Goal: Task Accomplishment & Management: Use online tool/utility

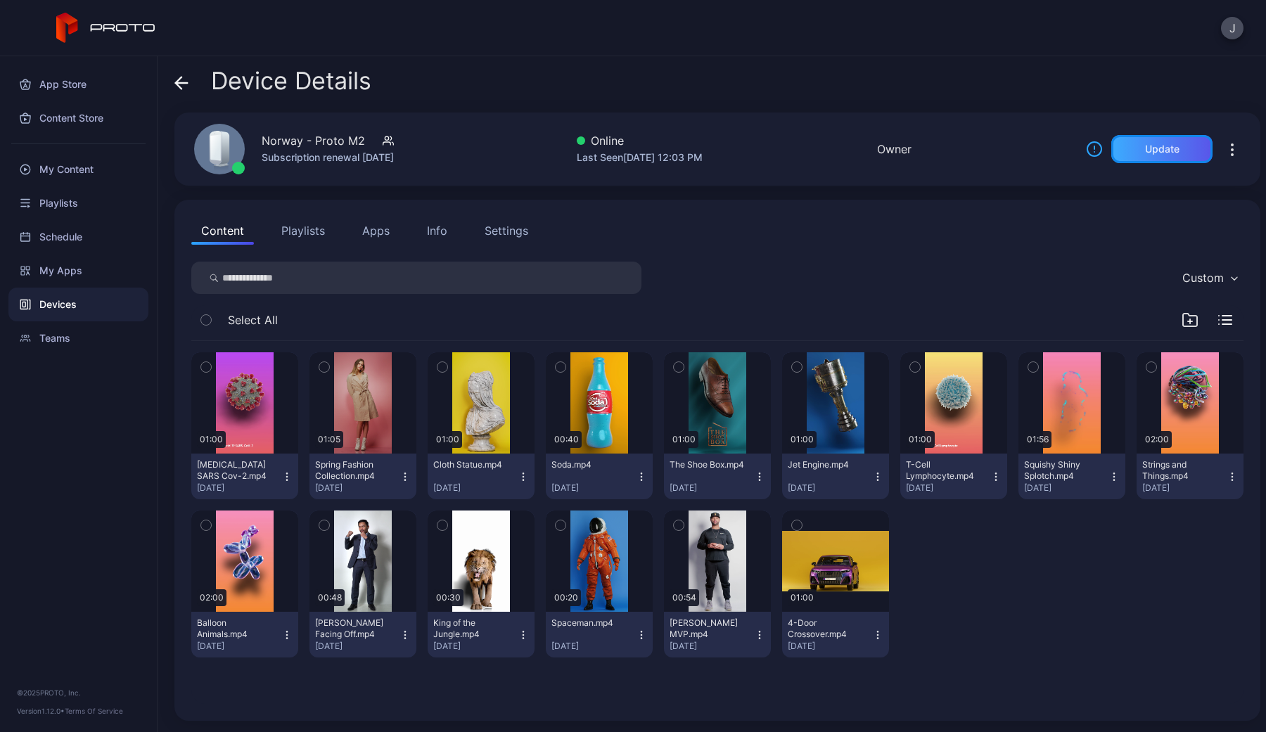
click at [1194, 147] on div "Update" at bounding box center [1161, 149] width 101 height 28
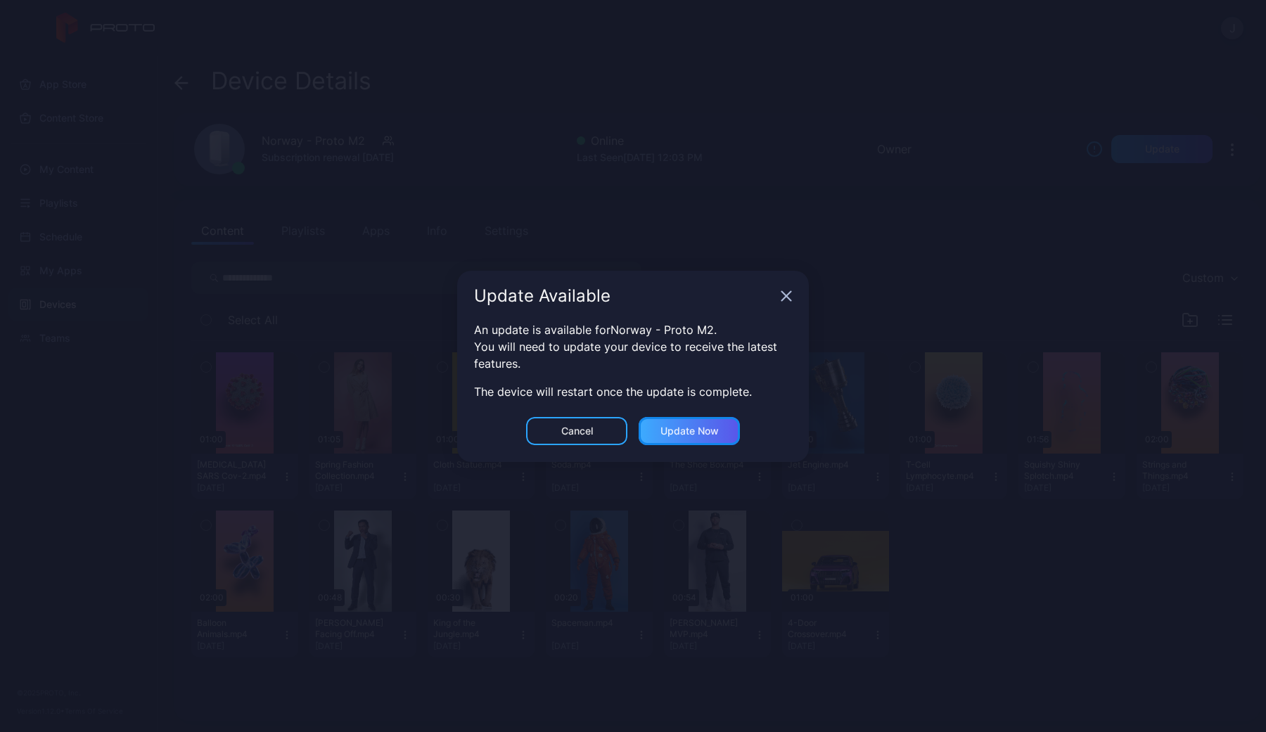
click at [680, 435] on div "Update now" at bounding box center [689, 431] width 58 height 11
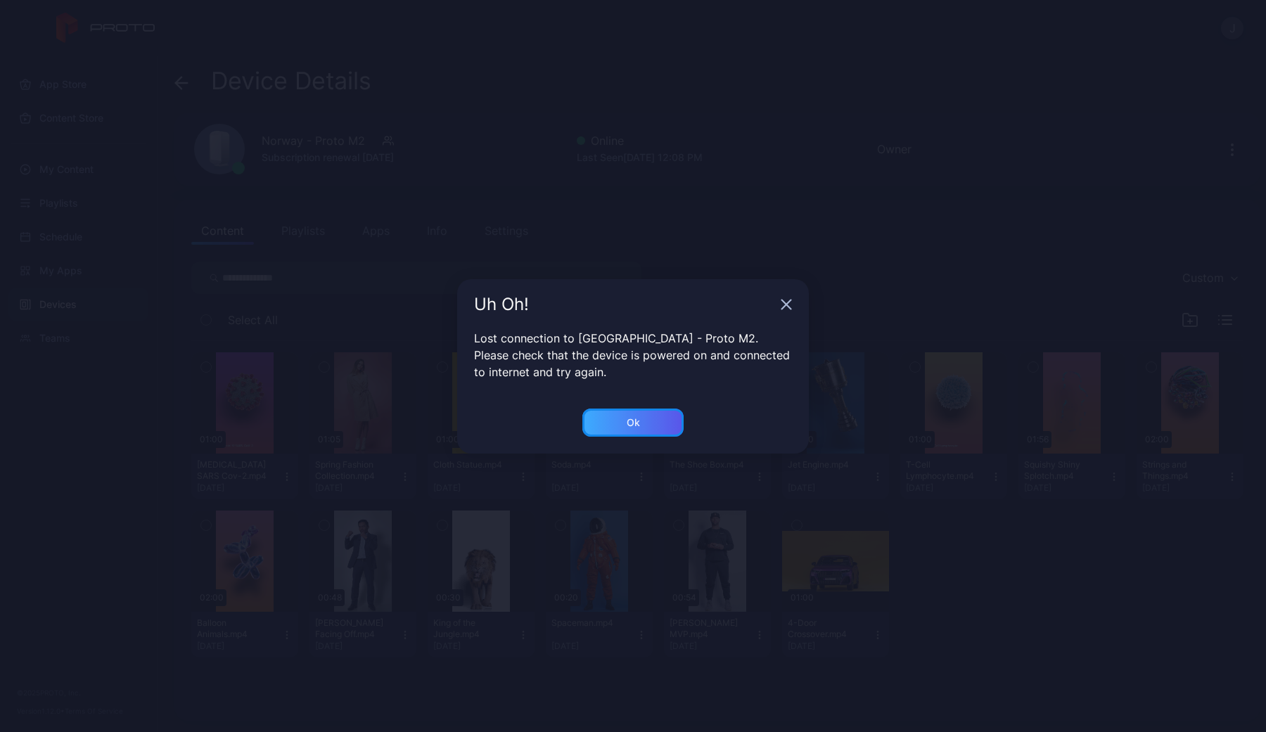
click at [659, 425] on div "Ok" at bounding box center [632, 423] width 101 height 28
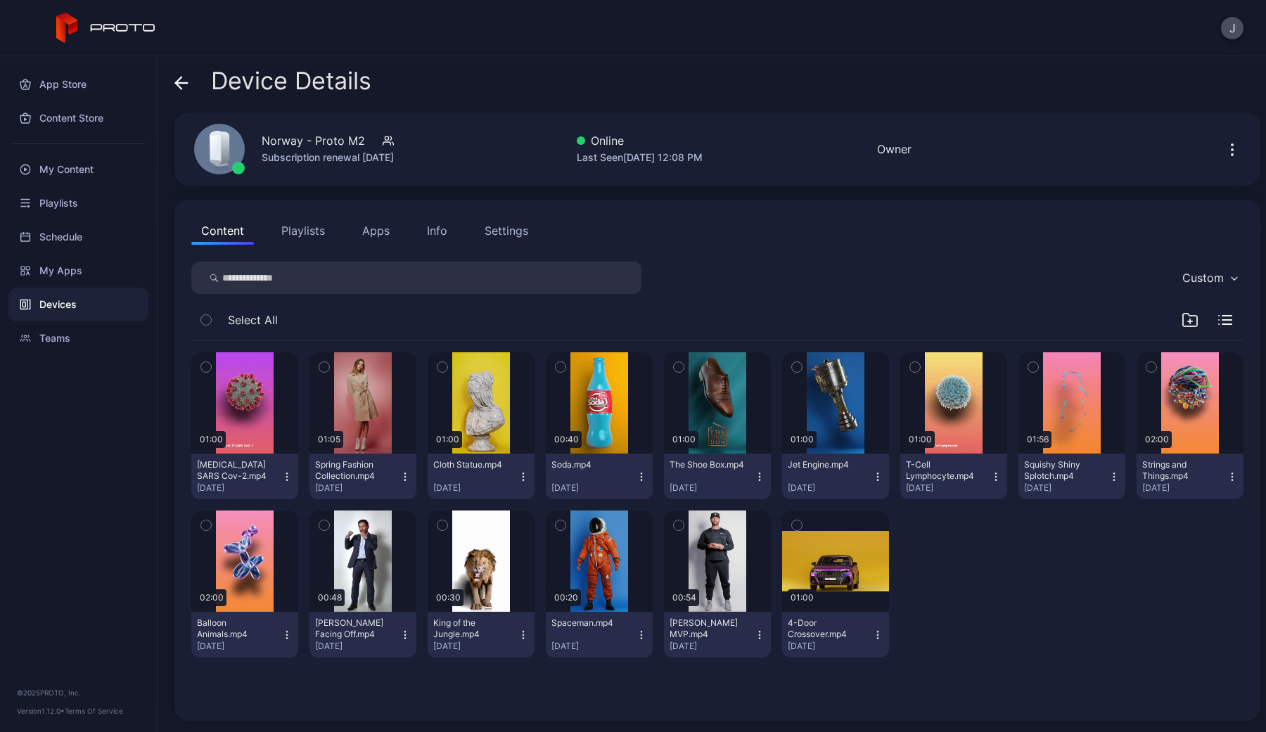
click at [331, 224] on button "Playlists" at bounding box center [302, 231] width 63 height 28
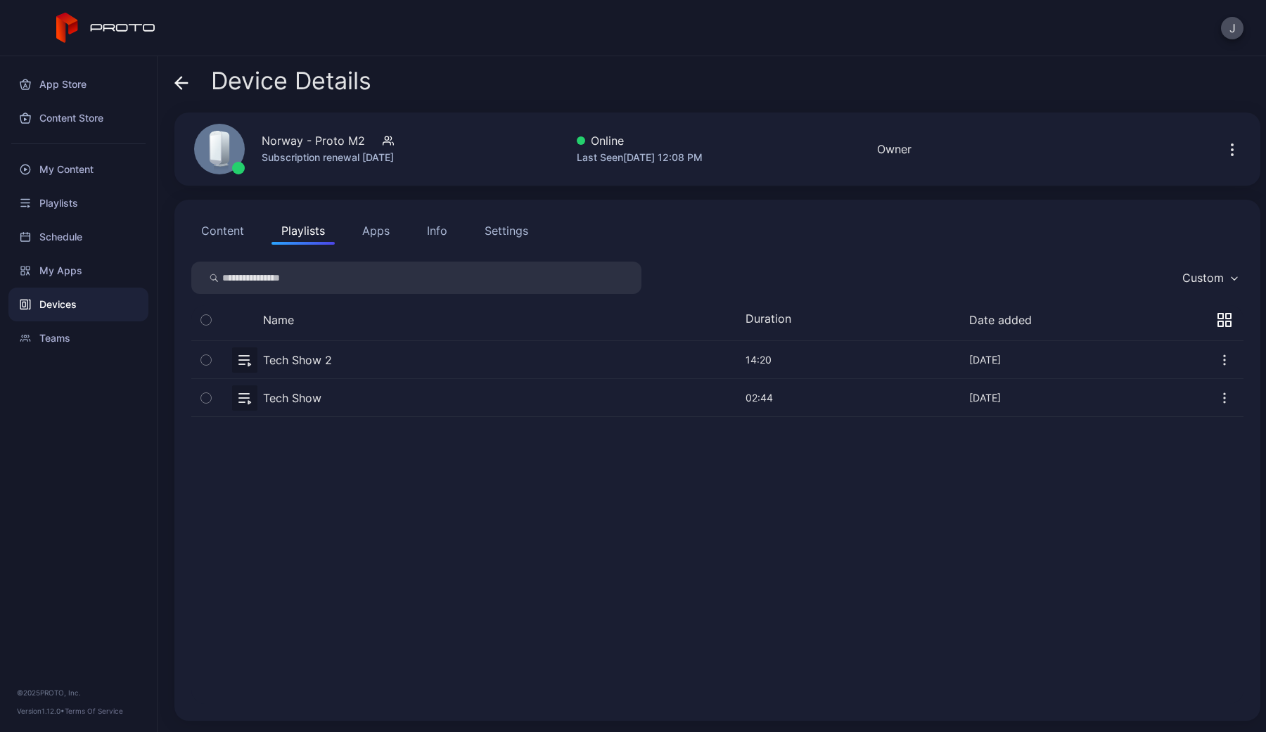
click at [376, 227] on button "Apps" at bounding box center [375, 231] width 47 height 28
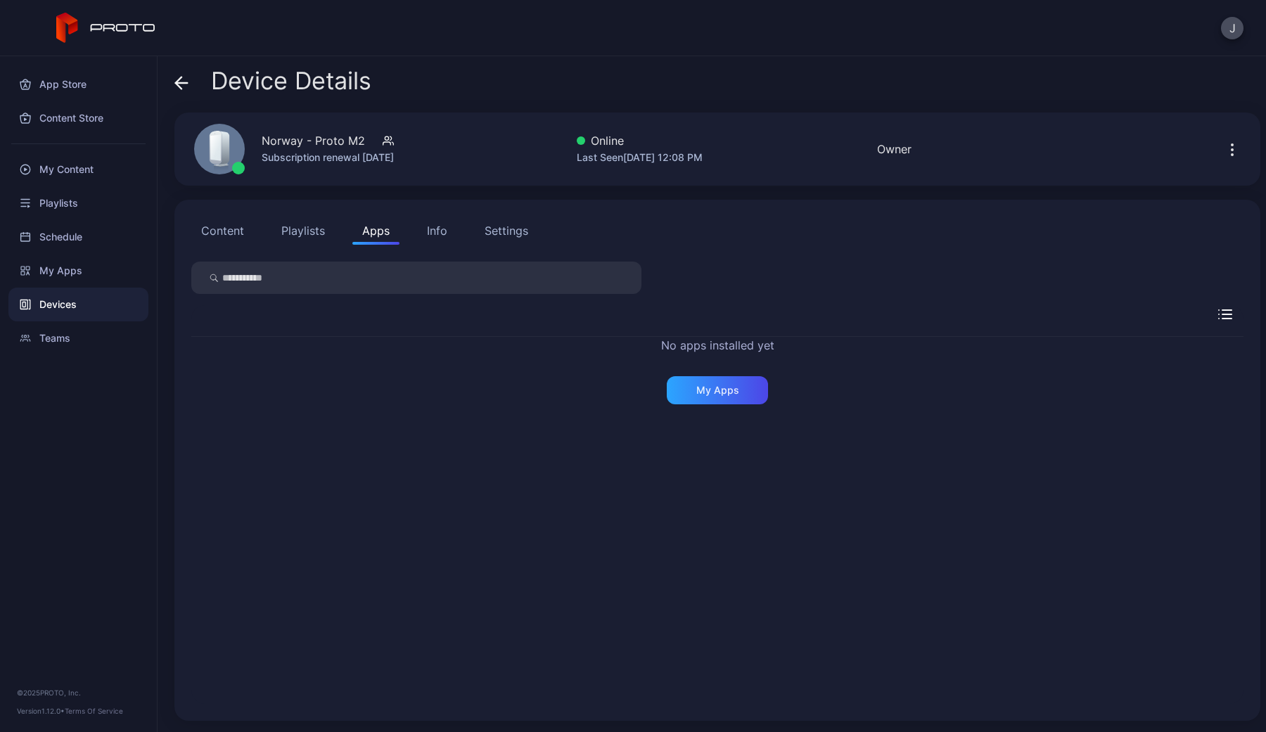
click at [731, 362] on div "No apps installed yet My Apps" at bounding box center [717, 371] width 1052 height 68
click at [731, 387] on div "My Apps" at bounding box center [717, 390] width 43 height 11
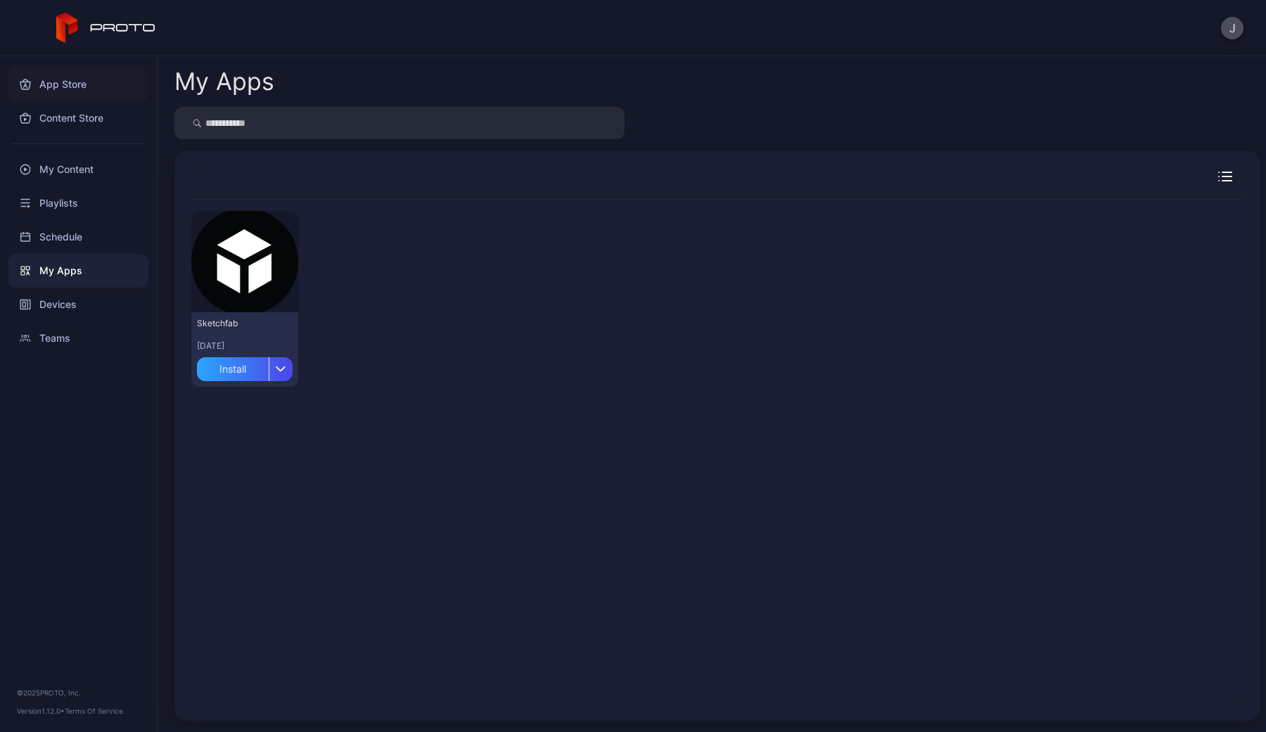
click at [72, 91] on div "App Store" at bounding box center [78, 85] width 140 height 34
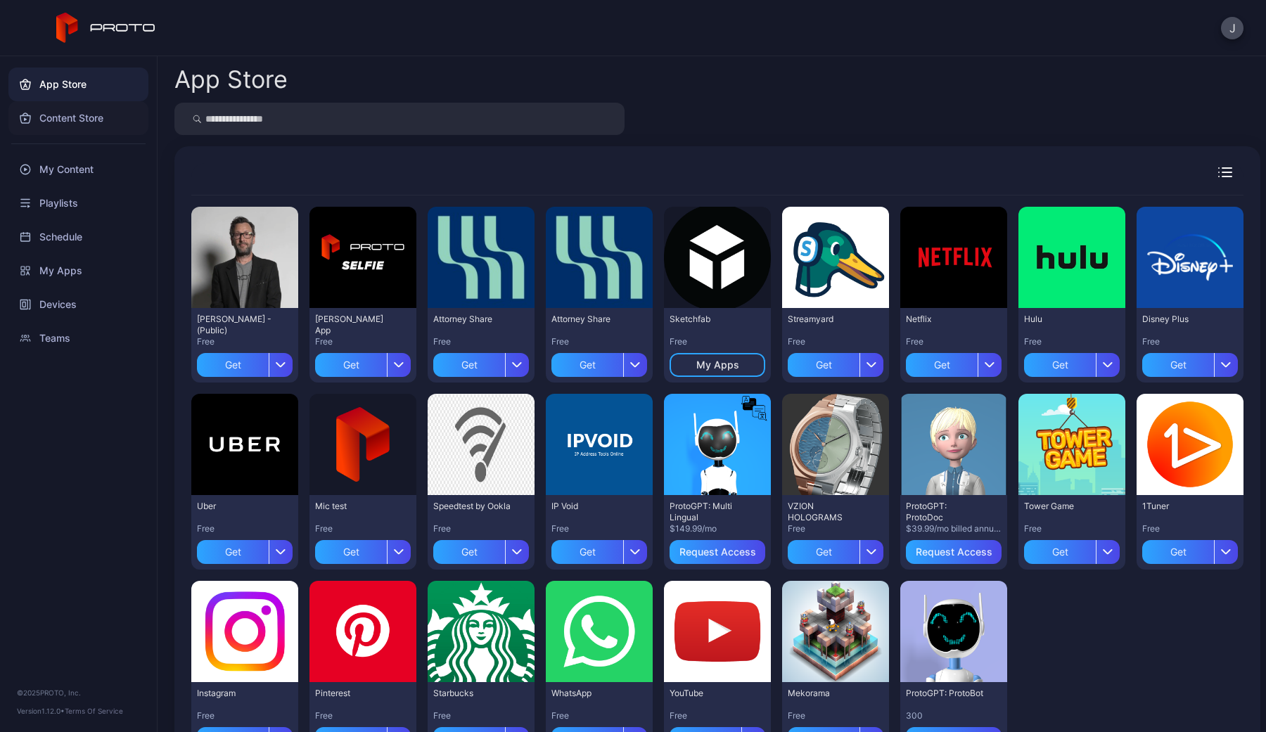
click at [71, 104] on div "Content Store" at bounding box center [78, 118] width 140 height 34
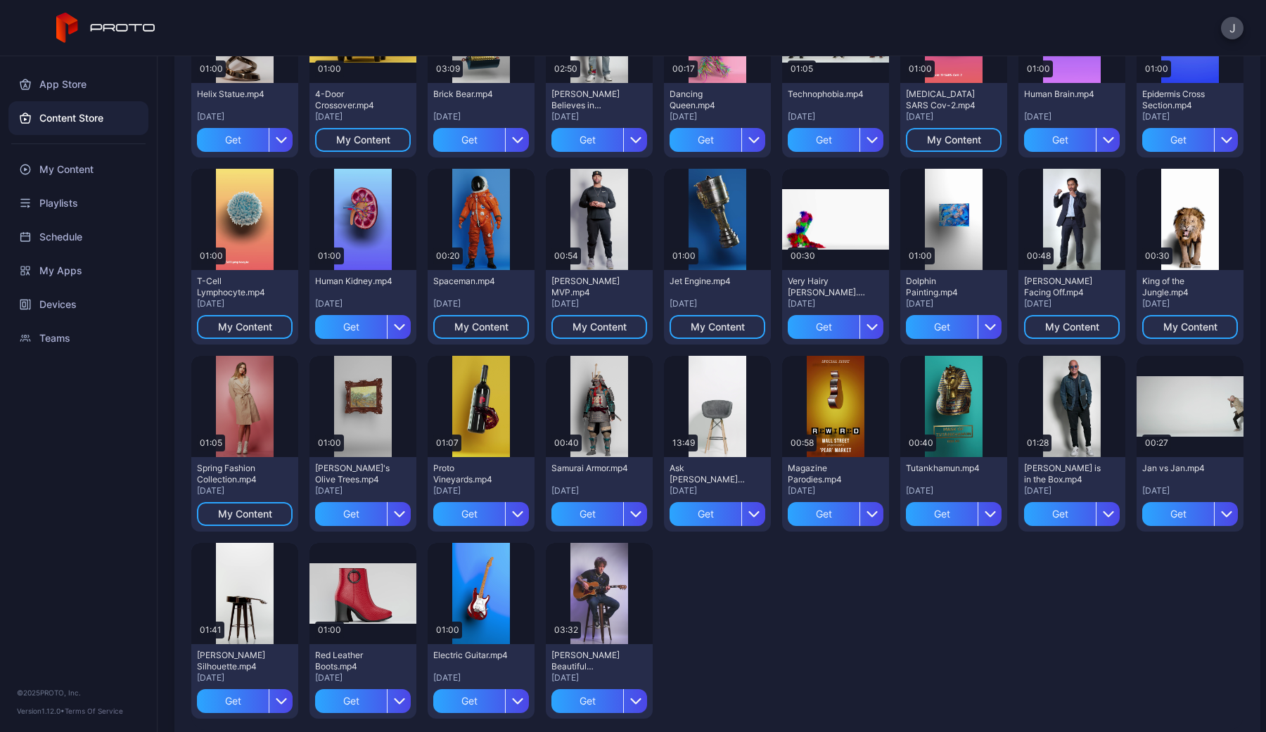
scroll to position [422, 0]
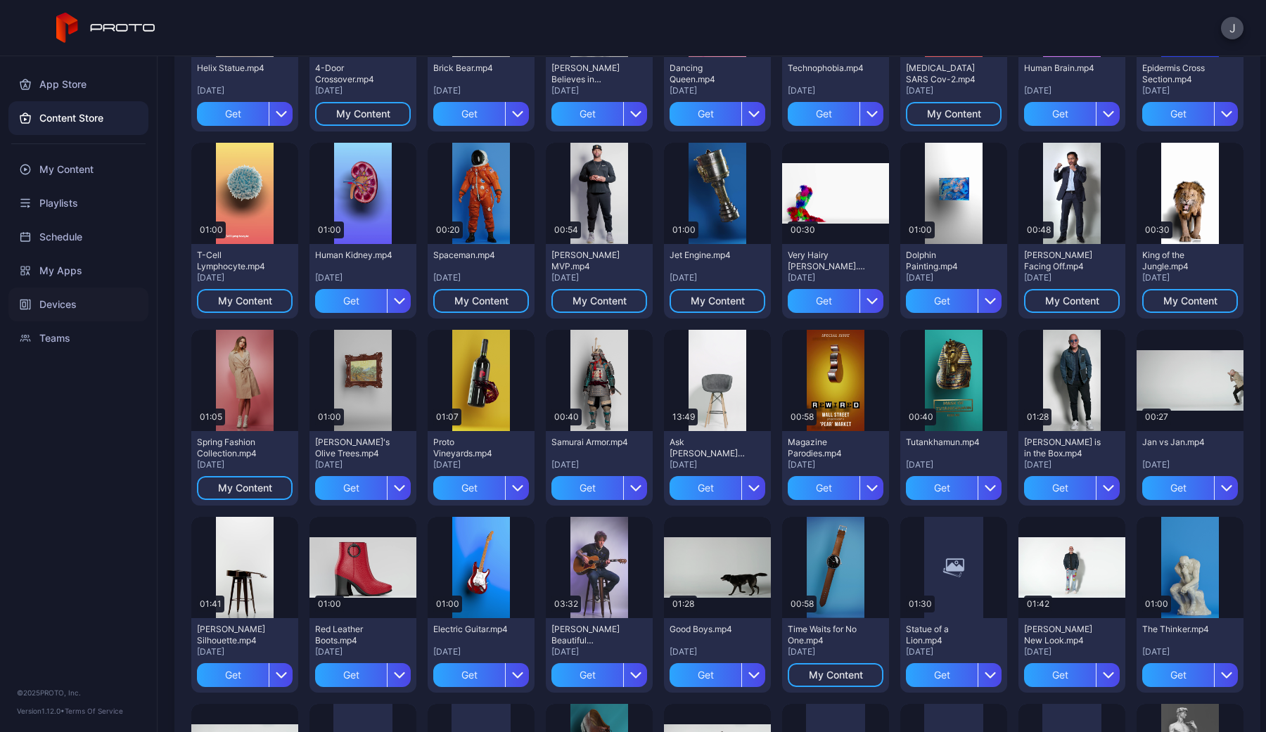
click at [73, 308] on div "Devices" at bounding box center [78, 305] width 140 height 34
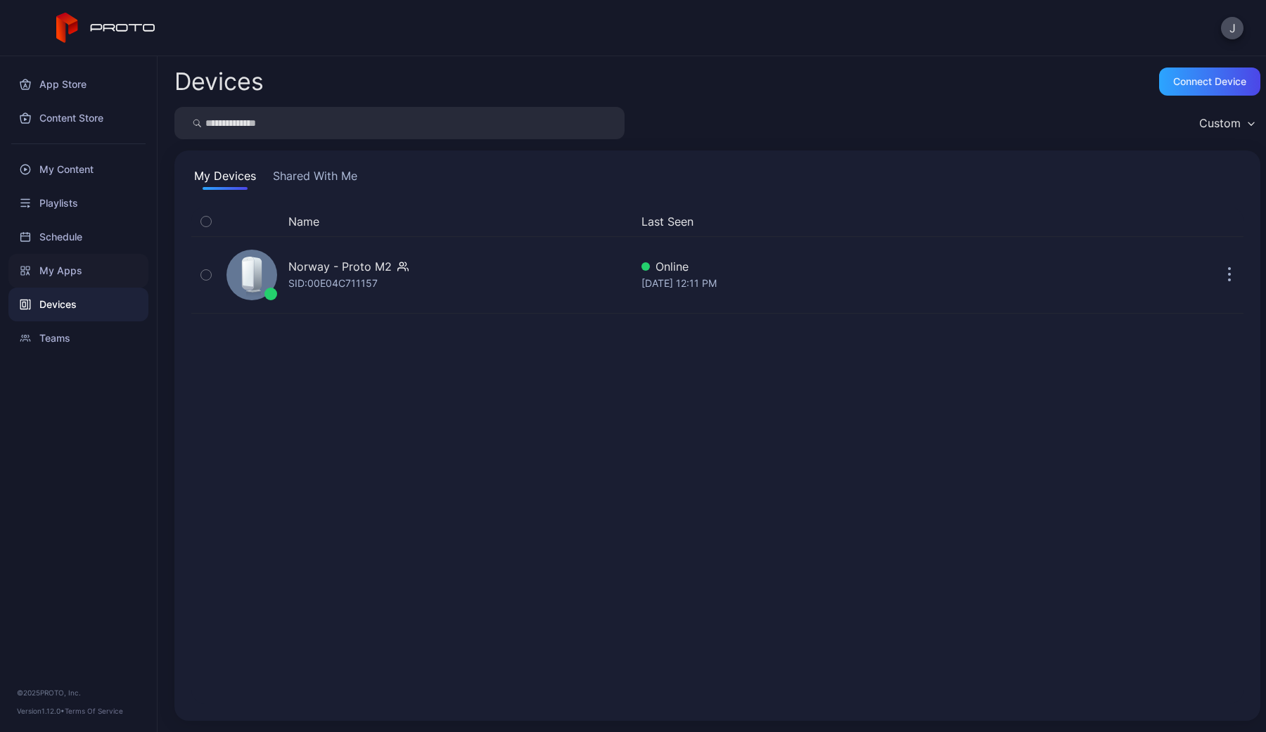
click at [74, 276] on div "My Apps" at bounding box center [78, 271] width 140 height 34
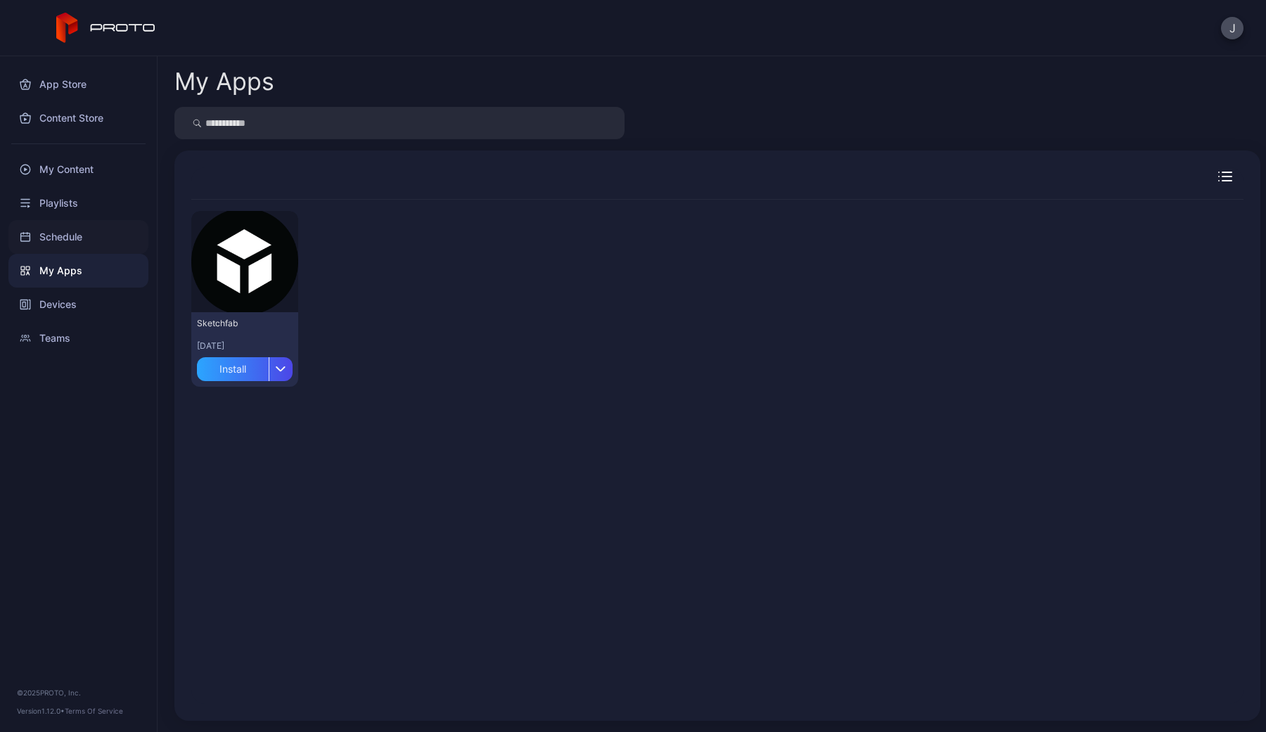
click at [82, 227] on div "Schedule" at bounding box center [78, 237] width 140 height 34
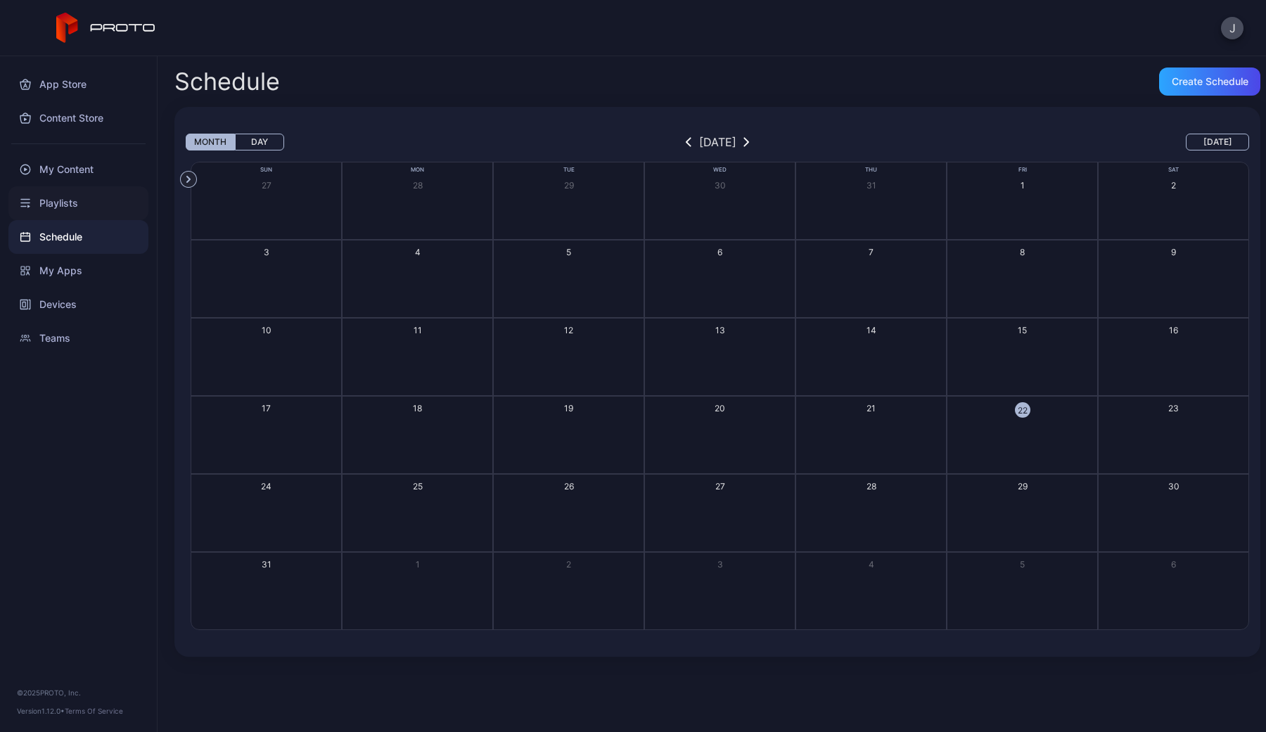
click at [86, 202] on div "Playlists" at bounding box center [78, 203] width 140 height 34
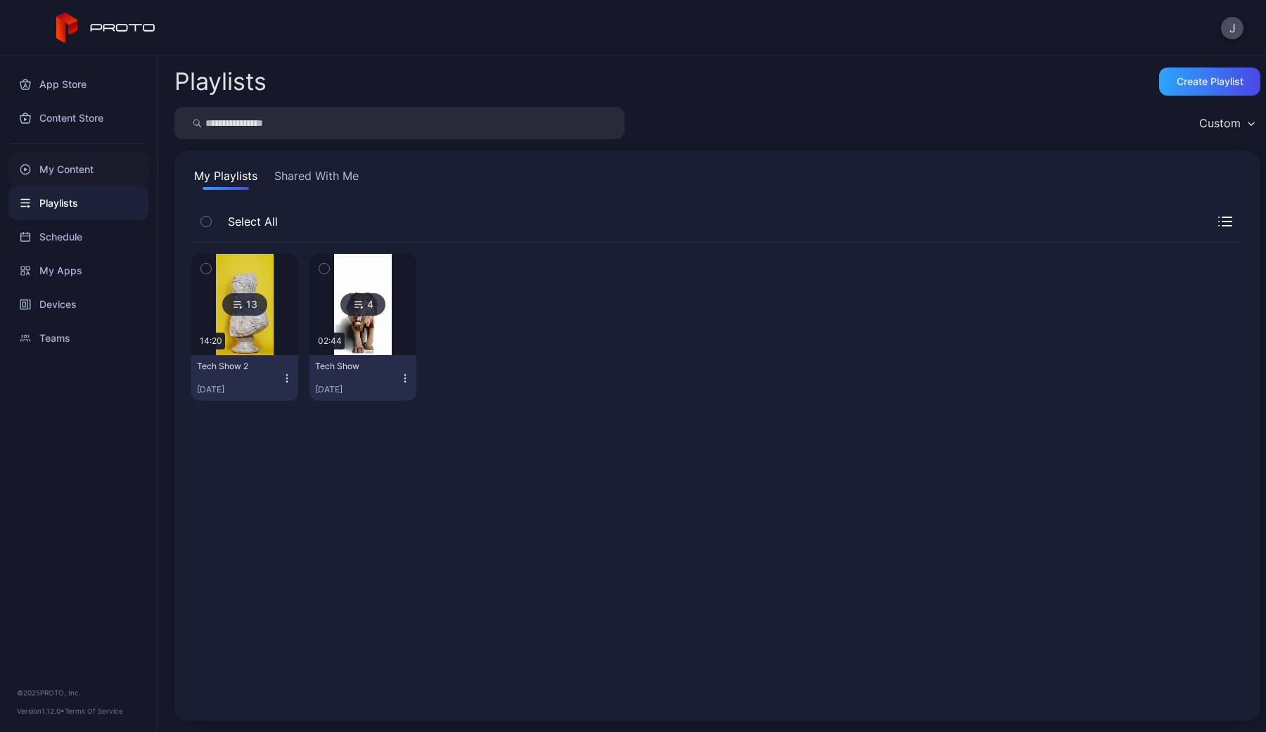
click at [61, 157] on div "My Content" at bounding box center [78, 170] width 140 height 34
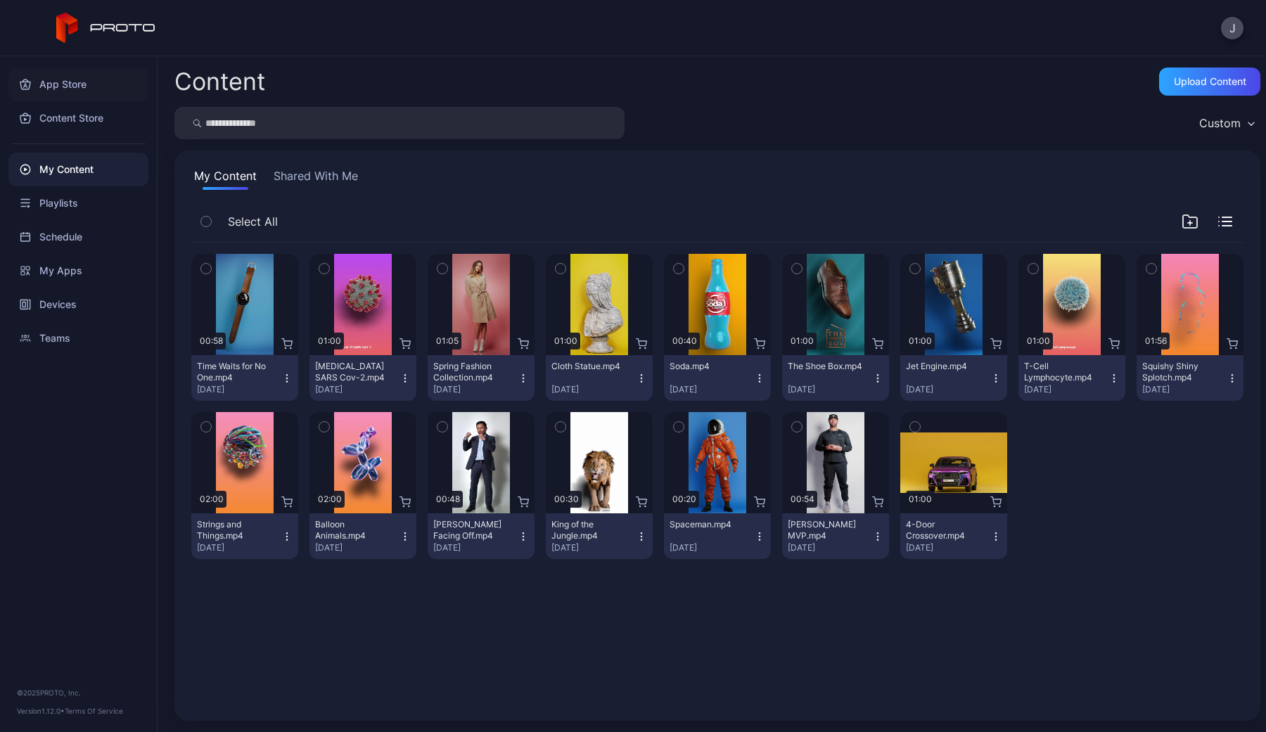
click at [84, 79] on div "App Store" at bounding box center [78, 85] width 140 height 34
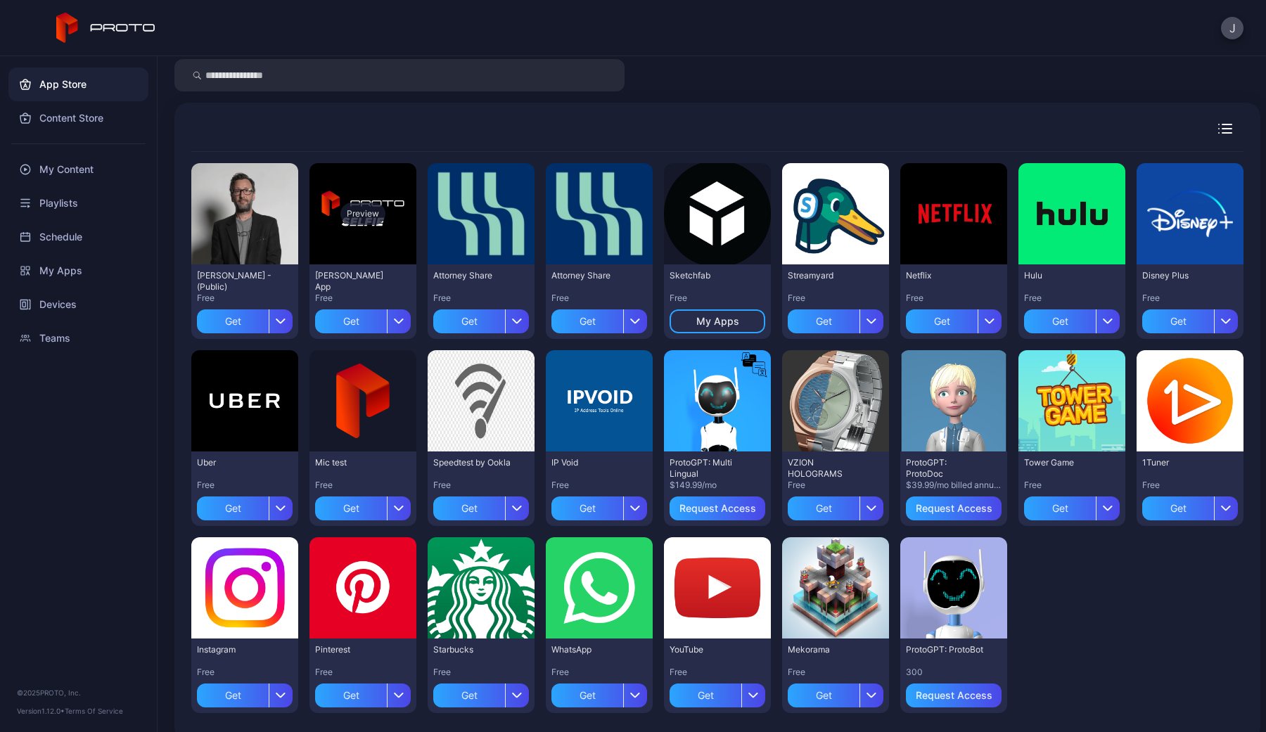
scroll to position [64, 0]
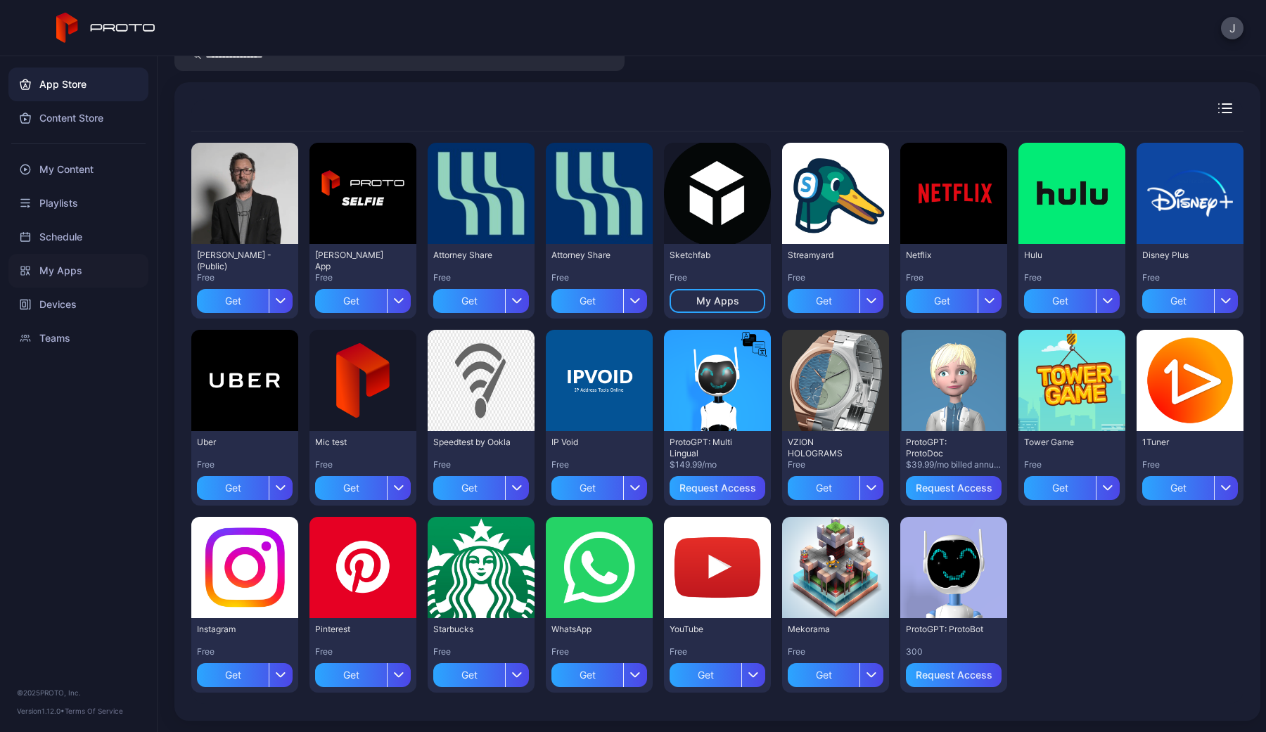
click at [74, 276] on div "My Apps" at bounding box center [78, 271] width 140 height 34
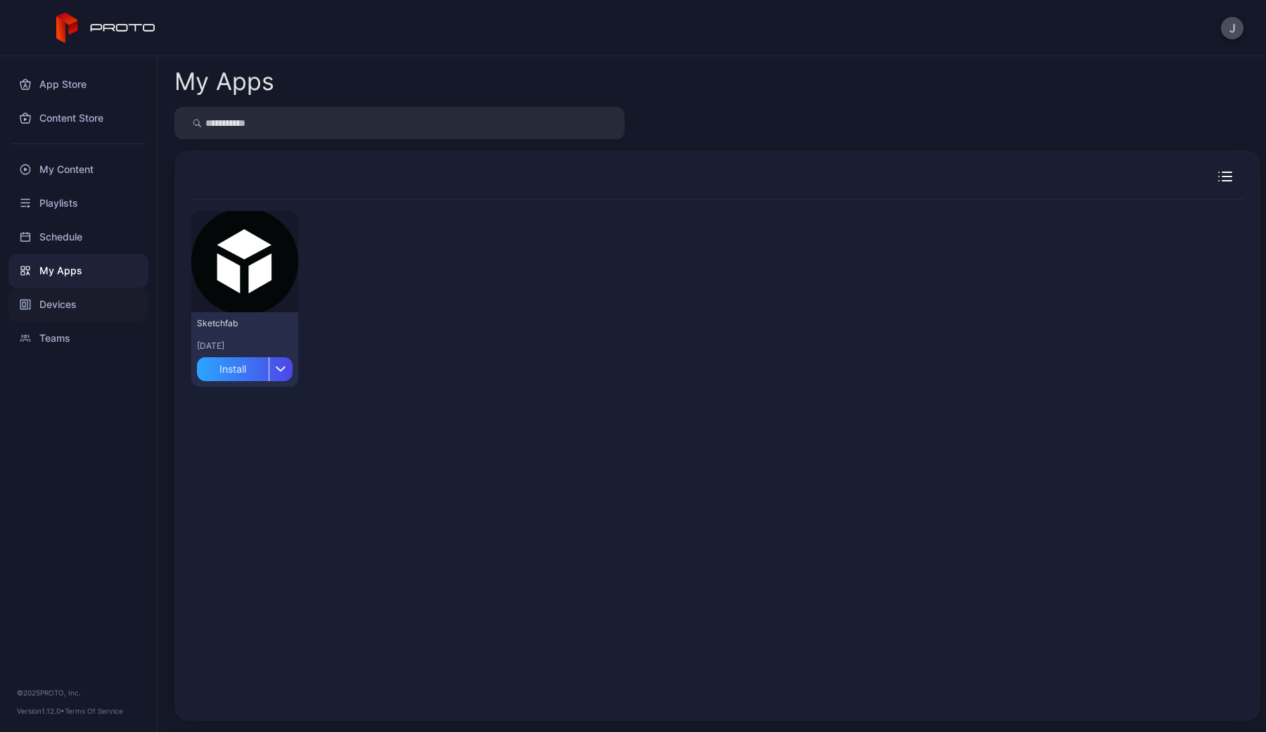
click at [73, 309] on div "Devices" at bounding box center [78, 305] width 140 height 34
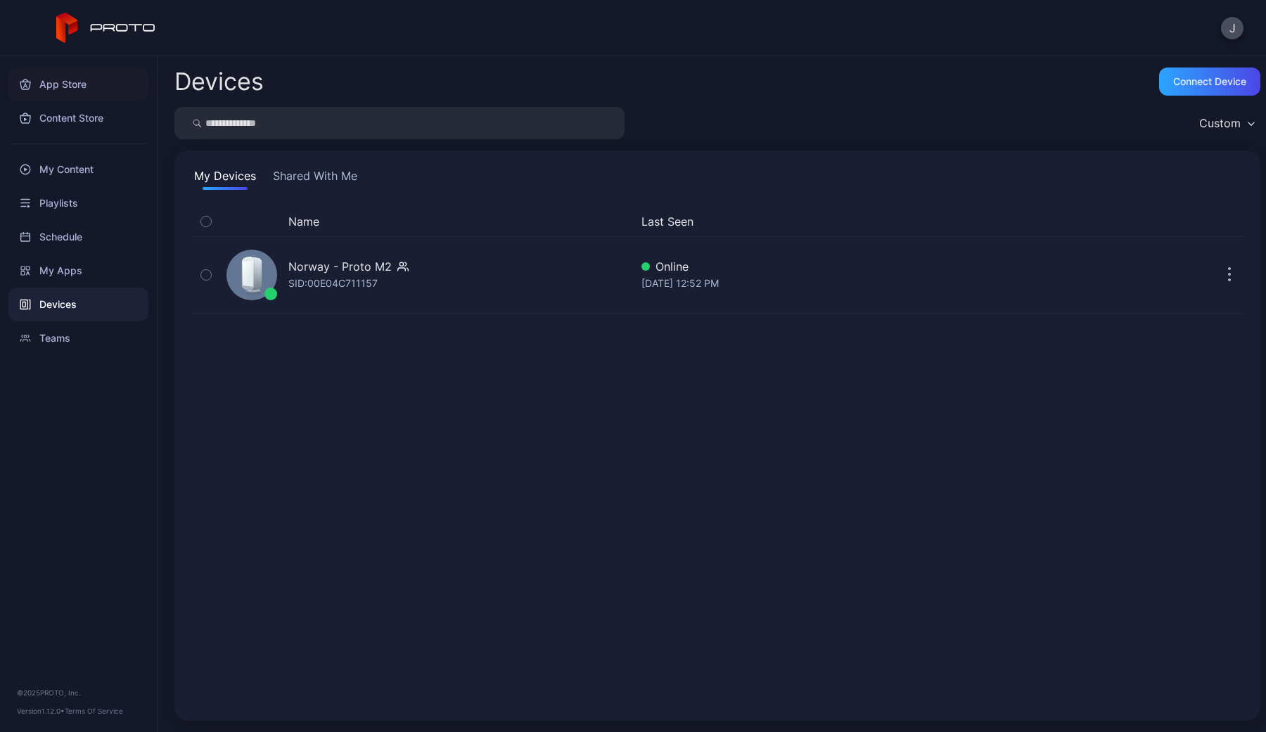
click at [72, 89] on div "App Store" at bounding box center [78, 85] width 140 height 34
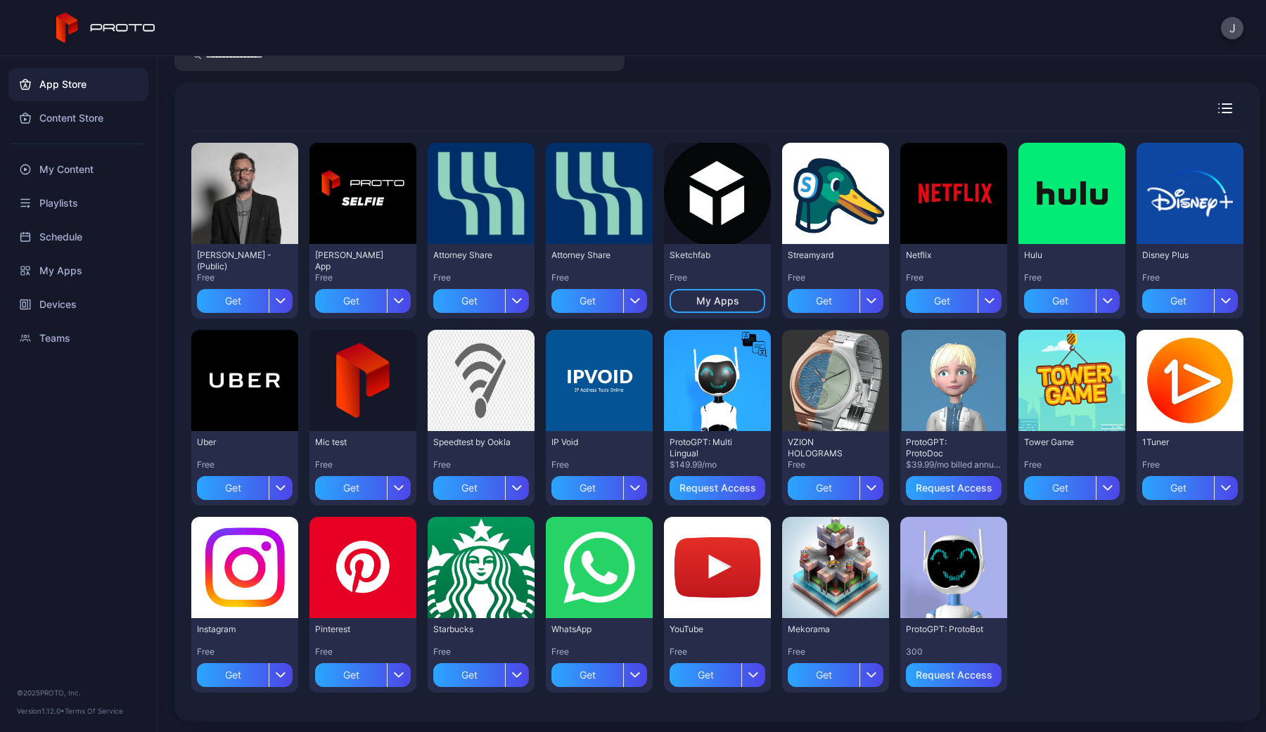
scroll to position [63, 0]
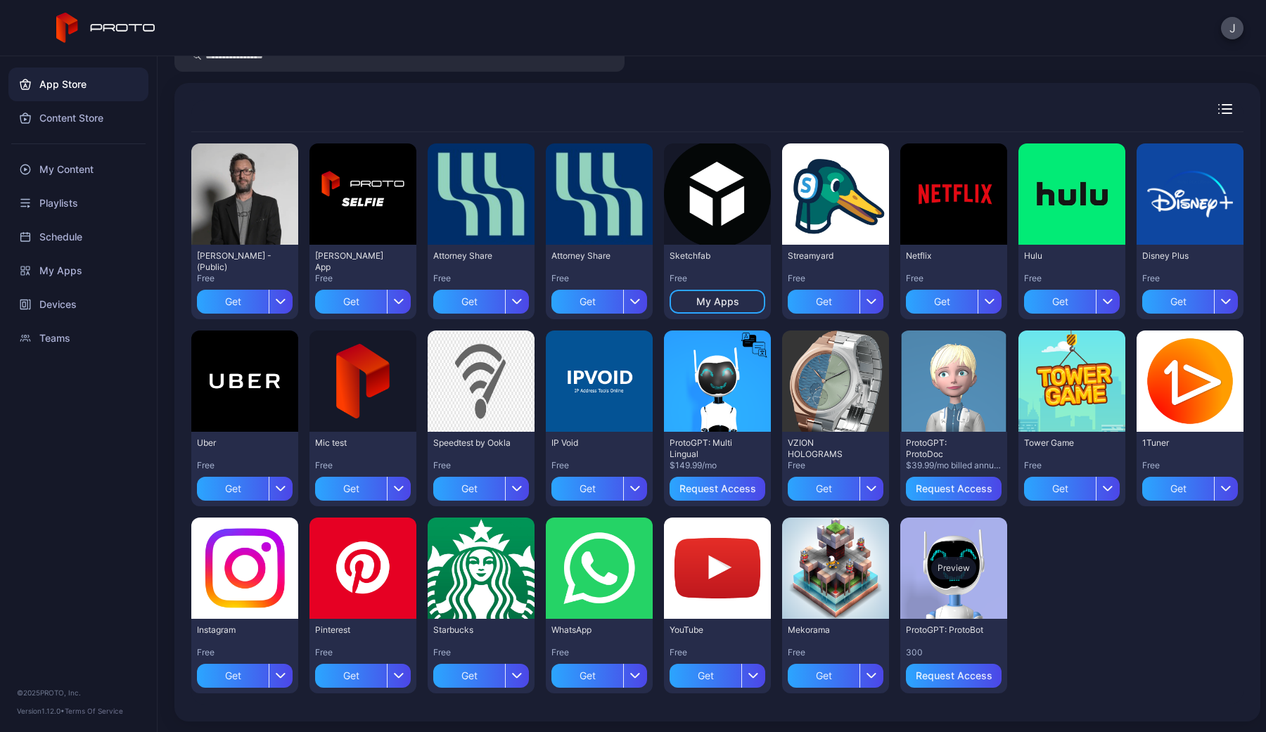
click at [950, 602] on div "Preview" at bounding box center [953, 568] width 107 height 101
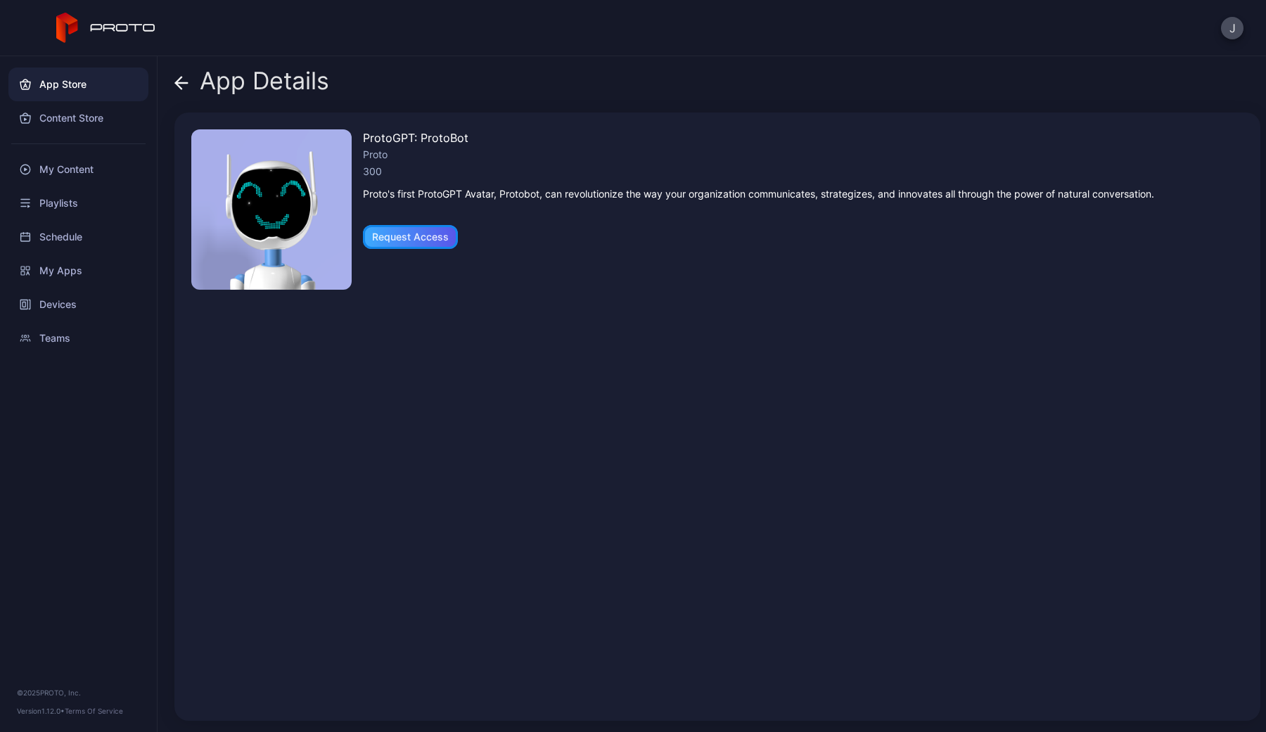
click at [434, 236] on div "Request Access" at bounding box center [410, 236] width 77 height 11
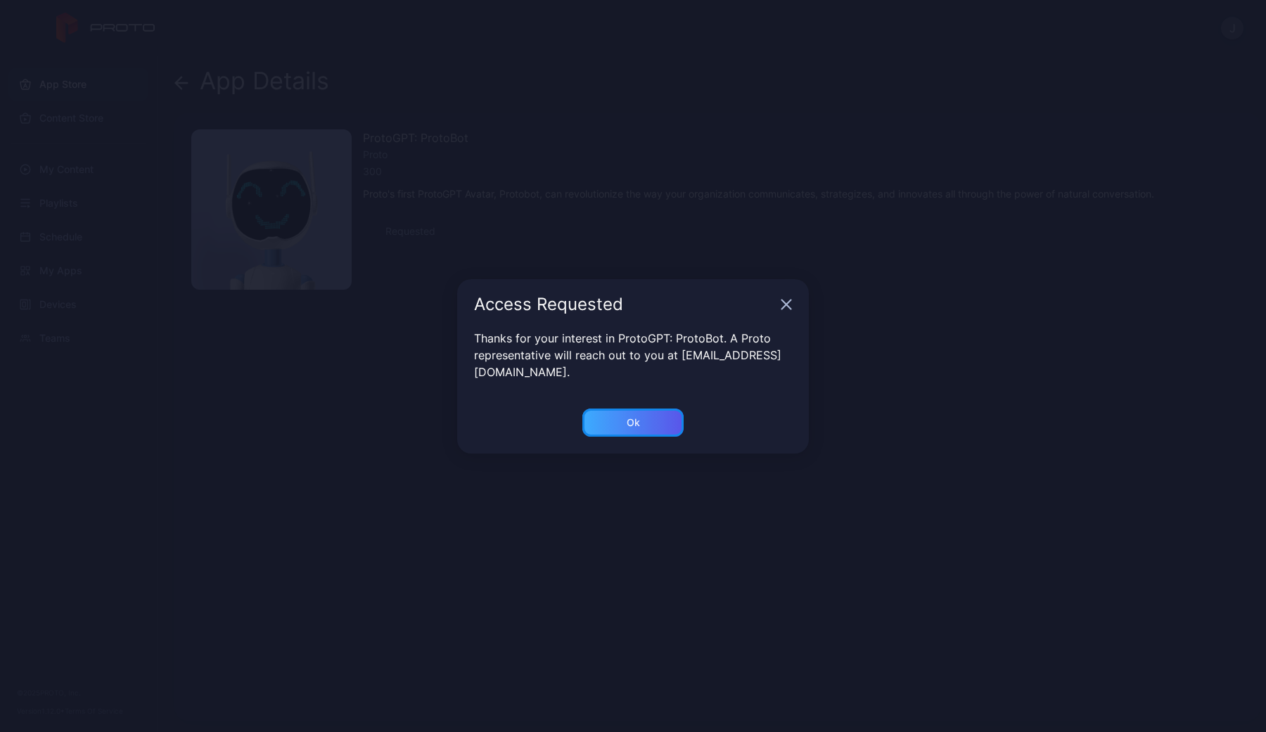
click at [648, 415] on div "Ok" at bounding box center [632, 423] width 101 height 28
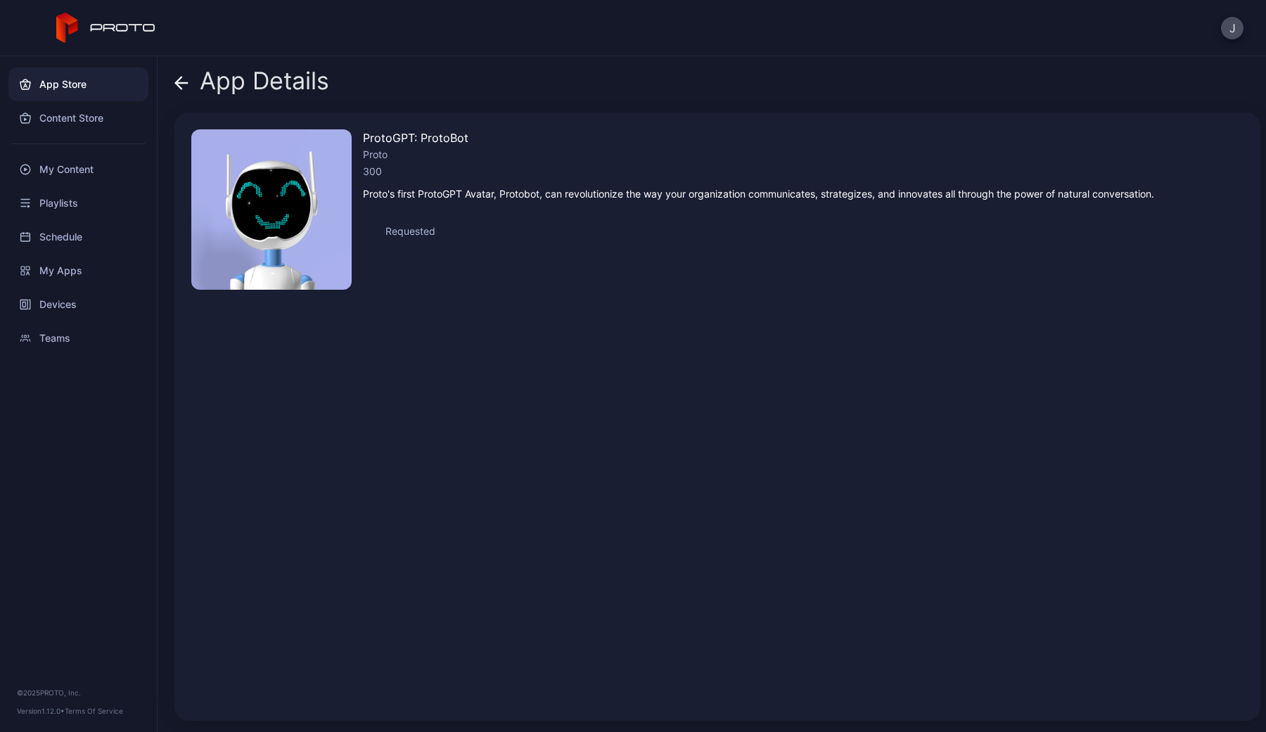
click at [174, 89] on div "App Details ProtoGPT: ProtoBot Proto 300 Proto's first ProtoGPT Avatar, Protobo…" at bounding box center [712, 394] width 1108 height 676
click at [177, 83] on icon at bounding box center [182, 83] width 12 height 0
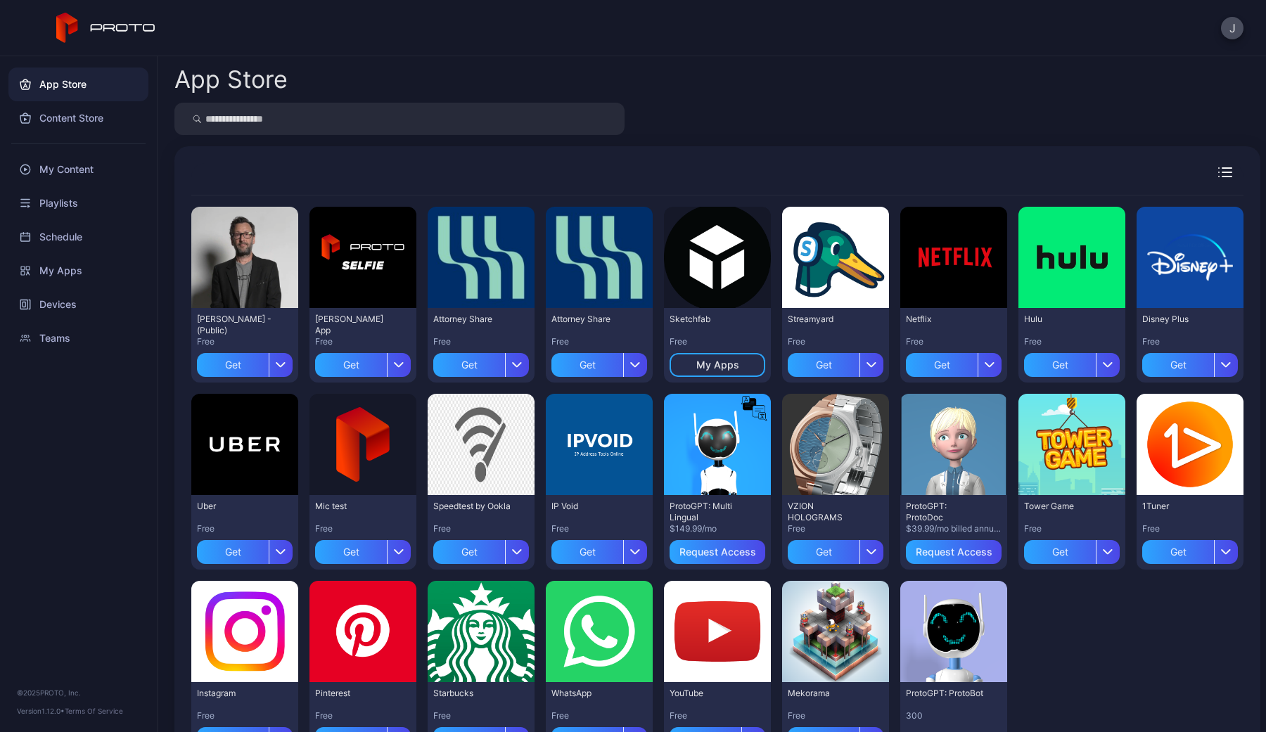
scroll to position [63, 0]
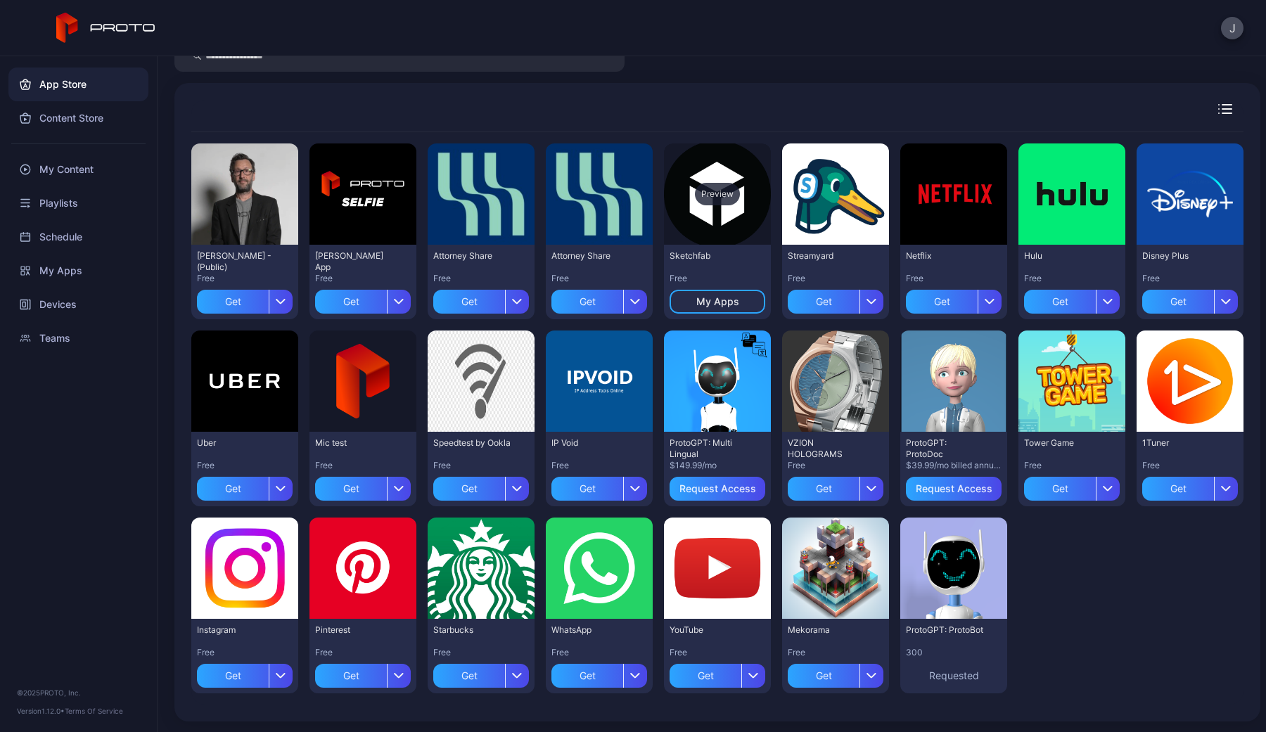
click at [700, 238] on div "Preview" at bounding box center [717, 193] width 107 height 101
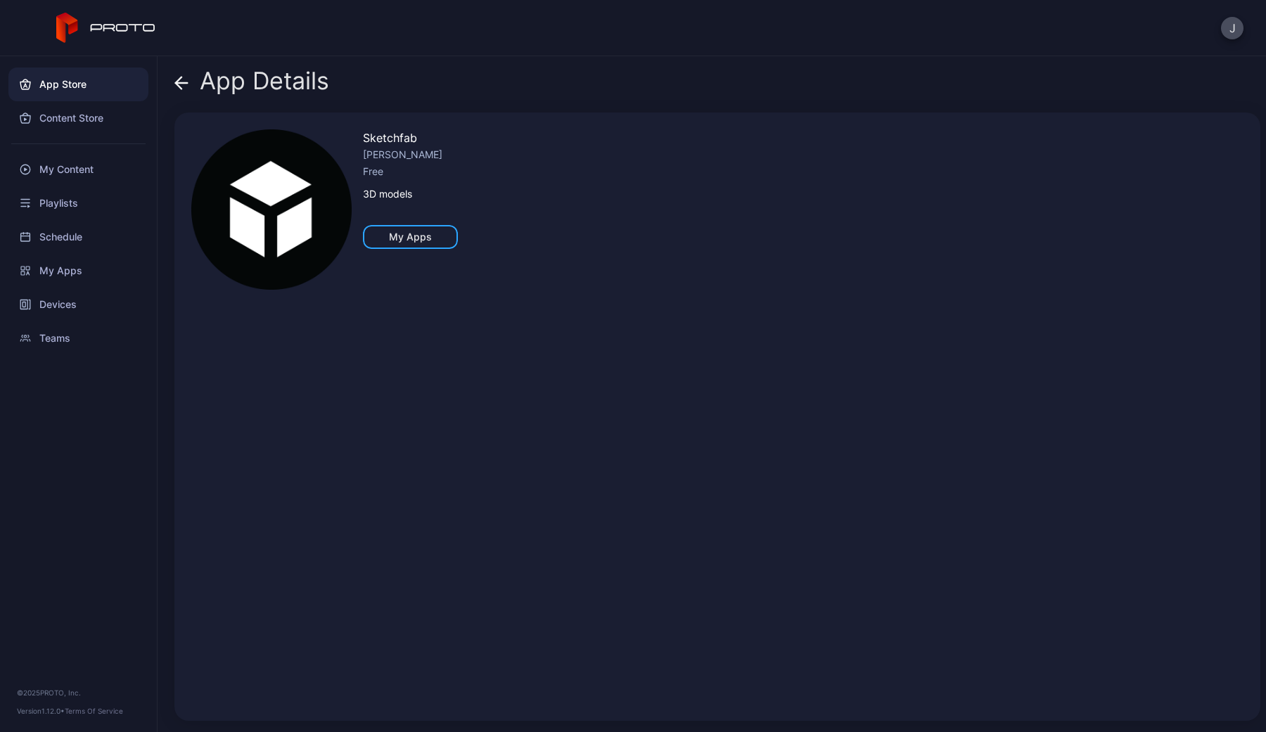
click at [177, 77] on icon at bounding box center [181, 83] width 14 height 14
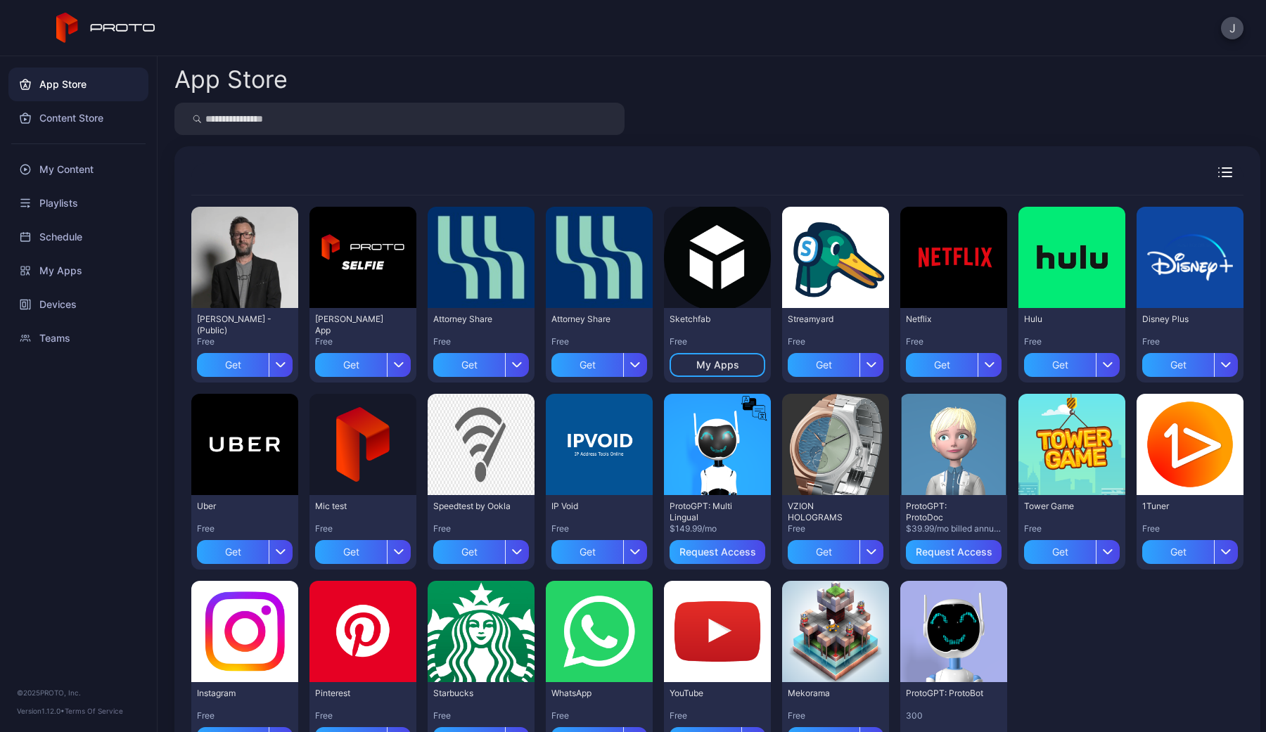
scroll to position [63, 0]
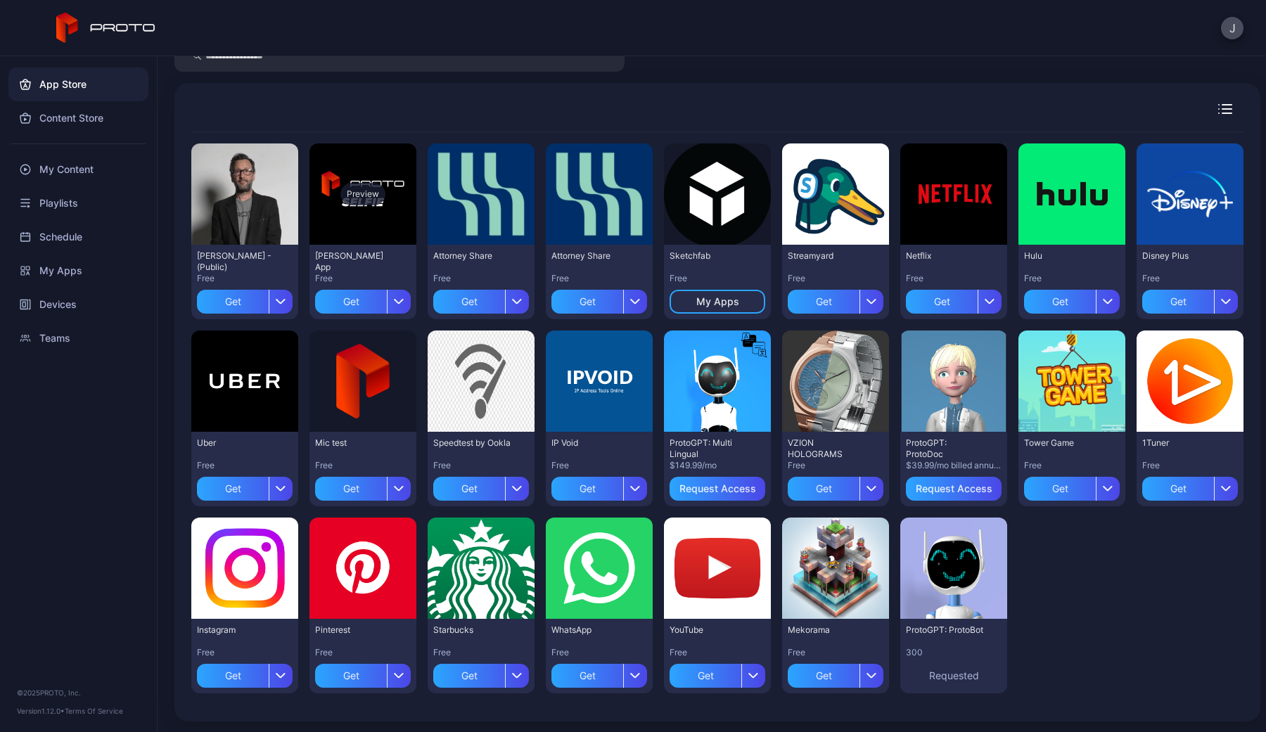
click at [375, 224] on div "Preview" at bounding box center [362, 193] width 107 height 101
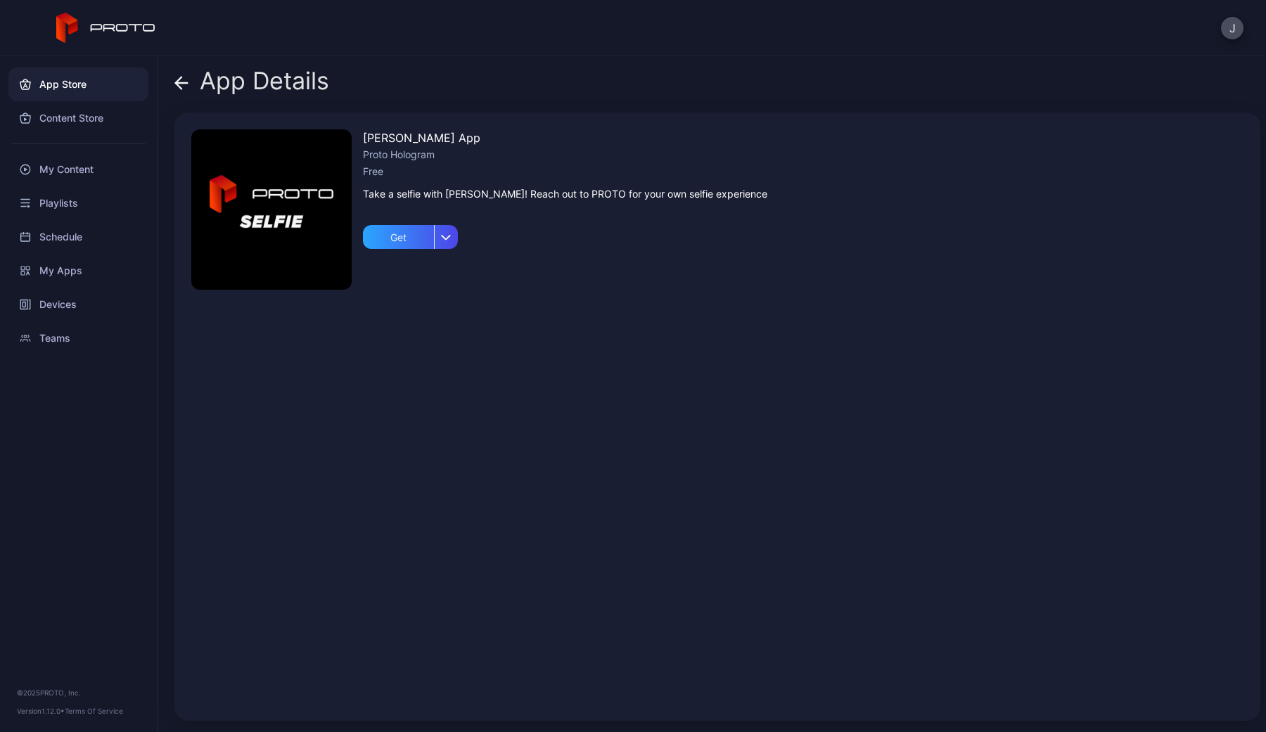
click at [180, 83] on icon at bounding box center [182, 83] width 12 height 0
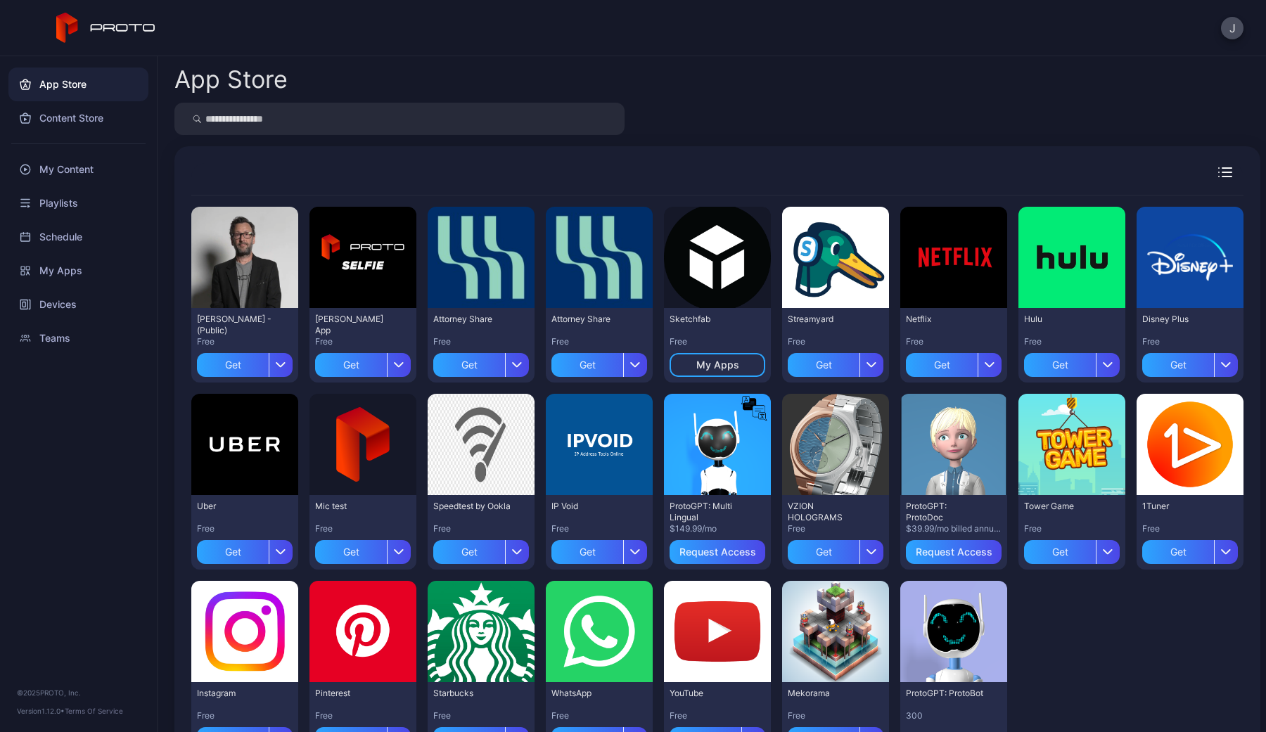
scroll to position [63, 0]
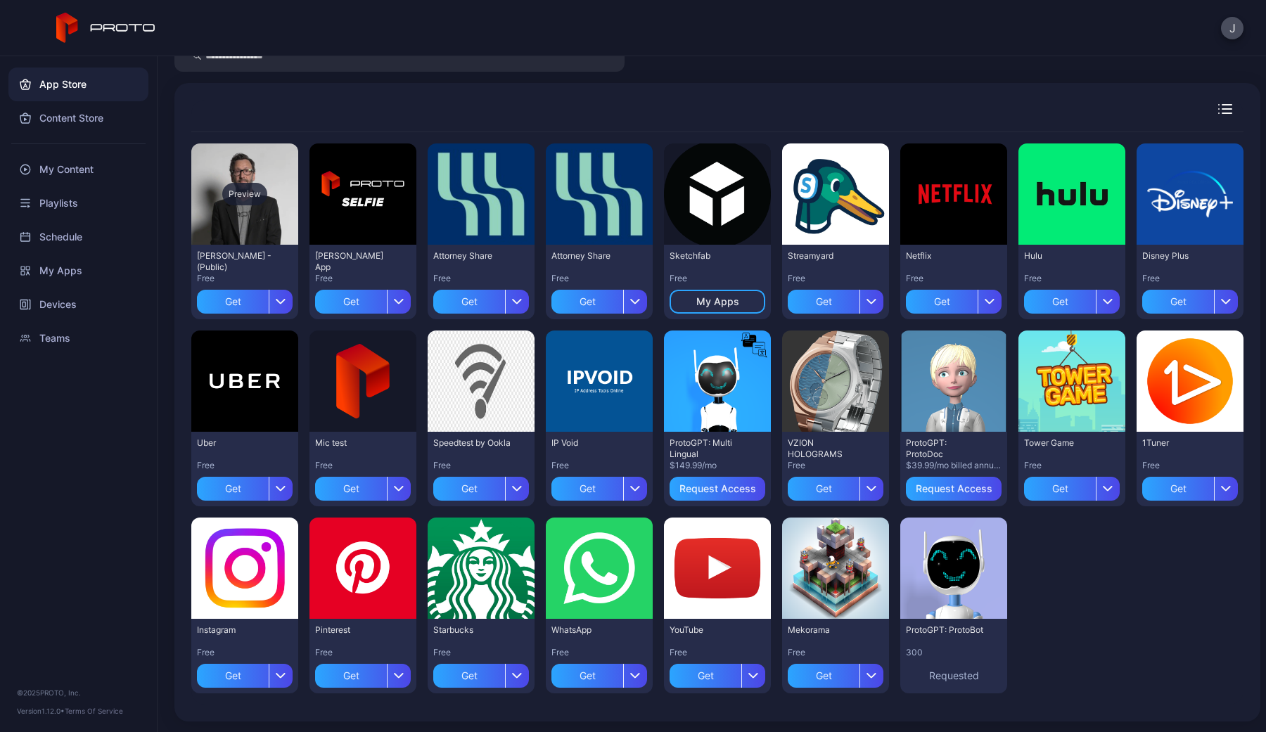
click at [238, 188] on div "Preview" at bounding box center [244, 194] width 45 height 23
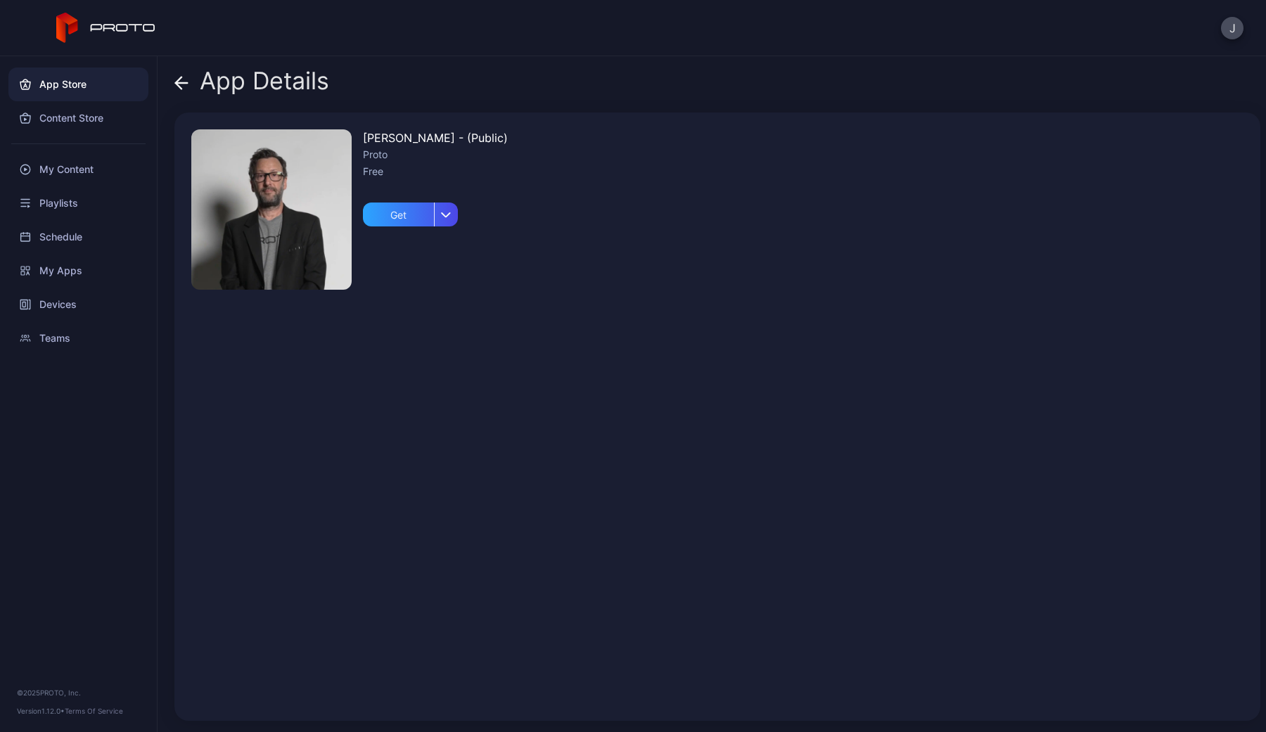
click at [184, 93] on span at bounding box center [181, 81] width 14 height 27
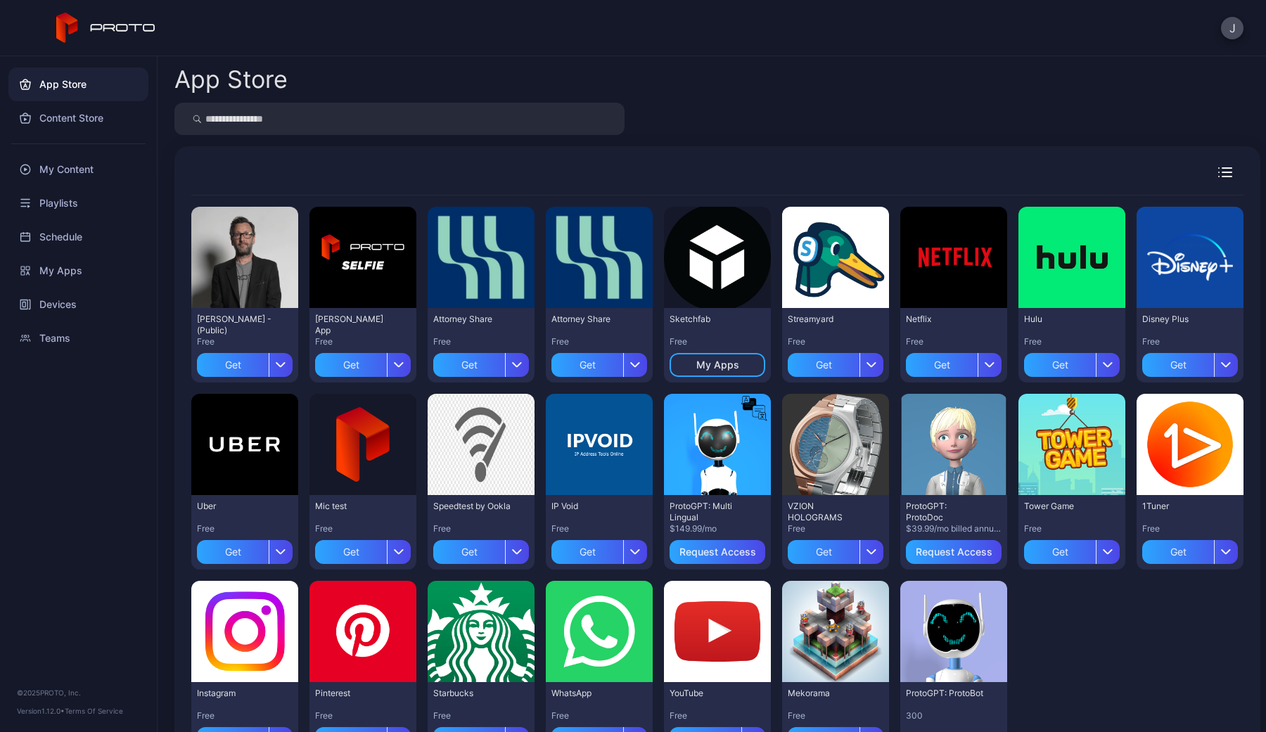
scroll to position [63, 0]
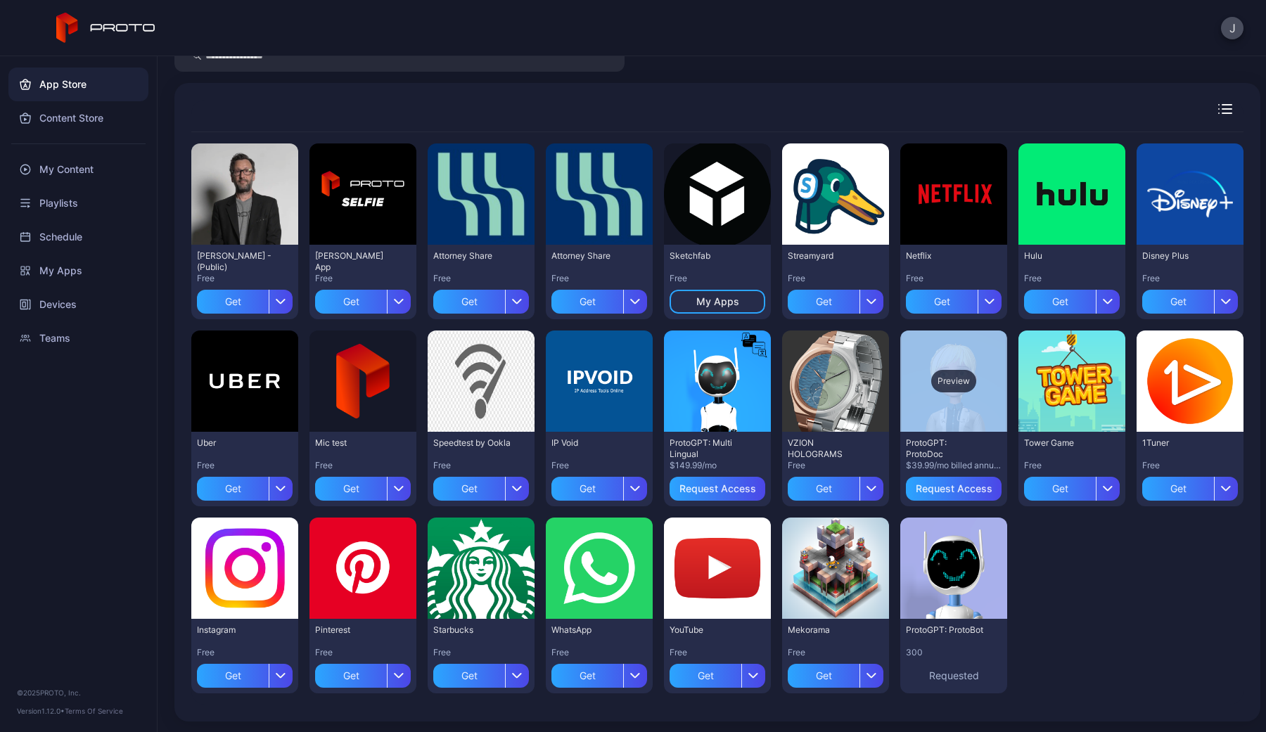
drag, startPoint x: 828, startPoint y: 236, endPoint x: 985, endPoint y: 337, distance: 186.3
click at [889, 245] on div "Preview" at bounding box center [835, 193] width 107 height 101
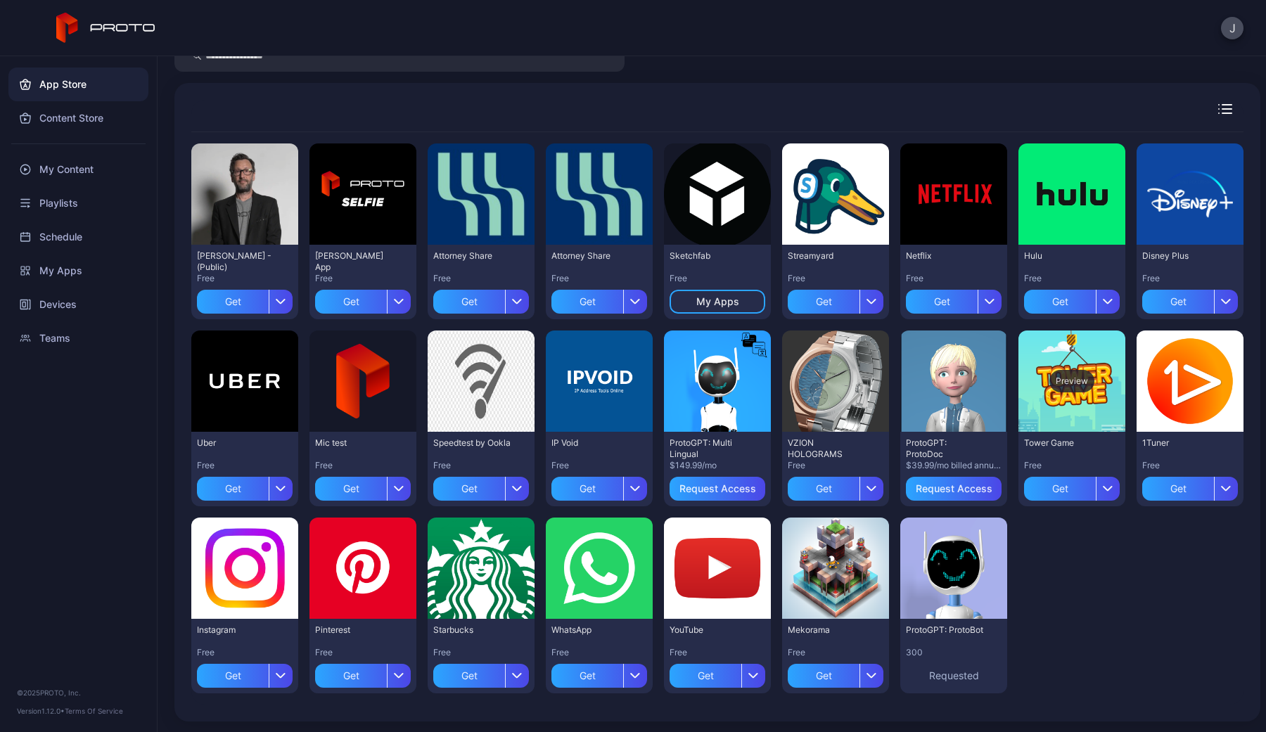
click at [1057, 364] on div "Preview" at bounding box center [1071, 381] width 107 height 101
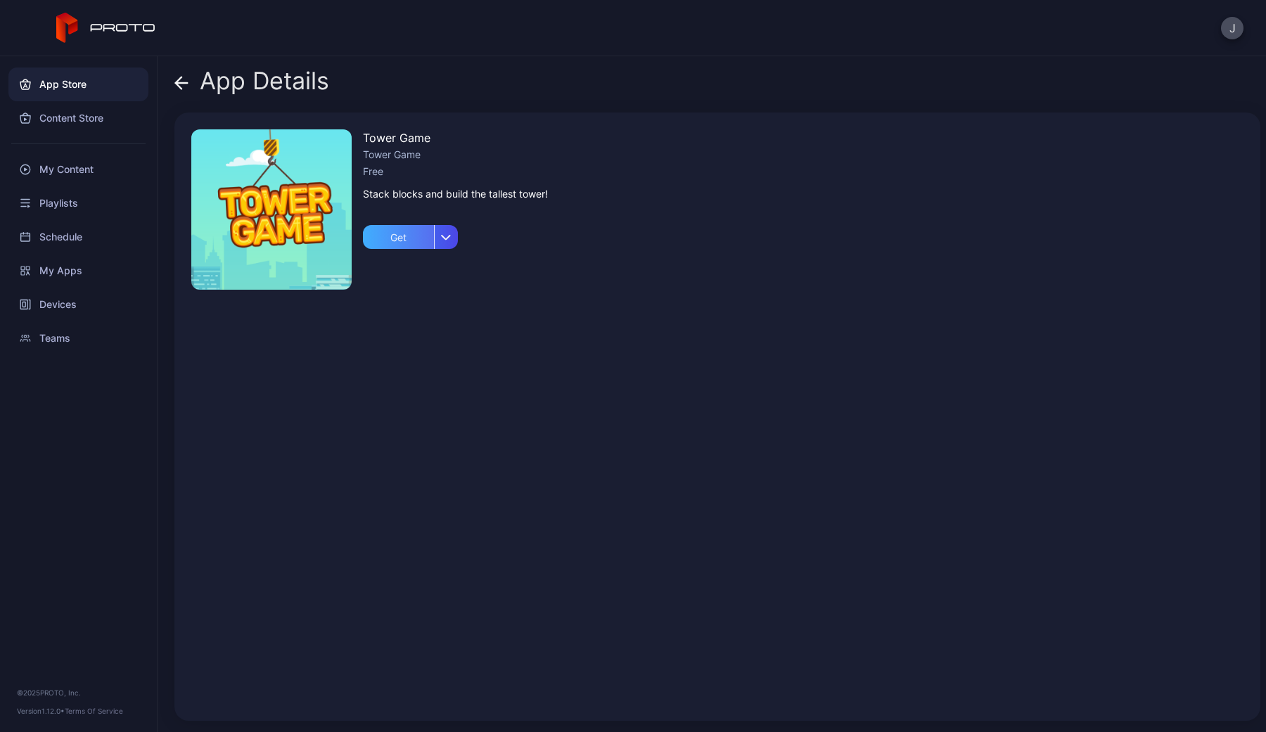
click at [407, 230] on div "Get" at bounding box center [398, 237] width 71 height 24
click at [410, 240] on div "My Apps" at bounding box center [410, 236] width 43 height 11
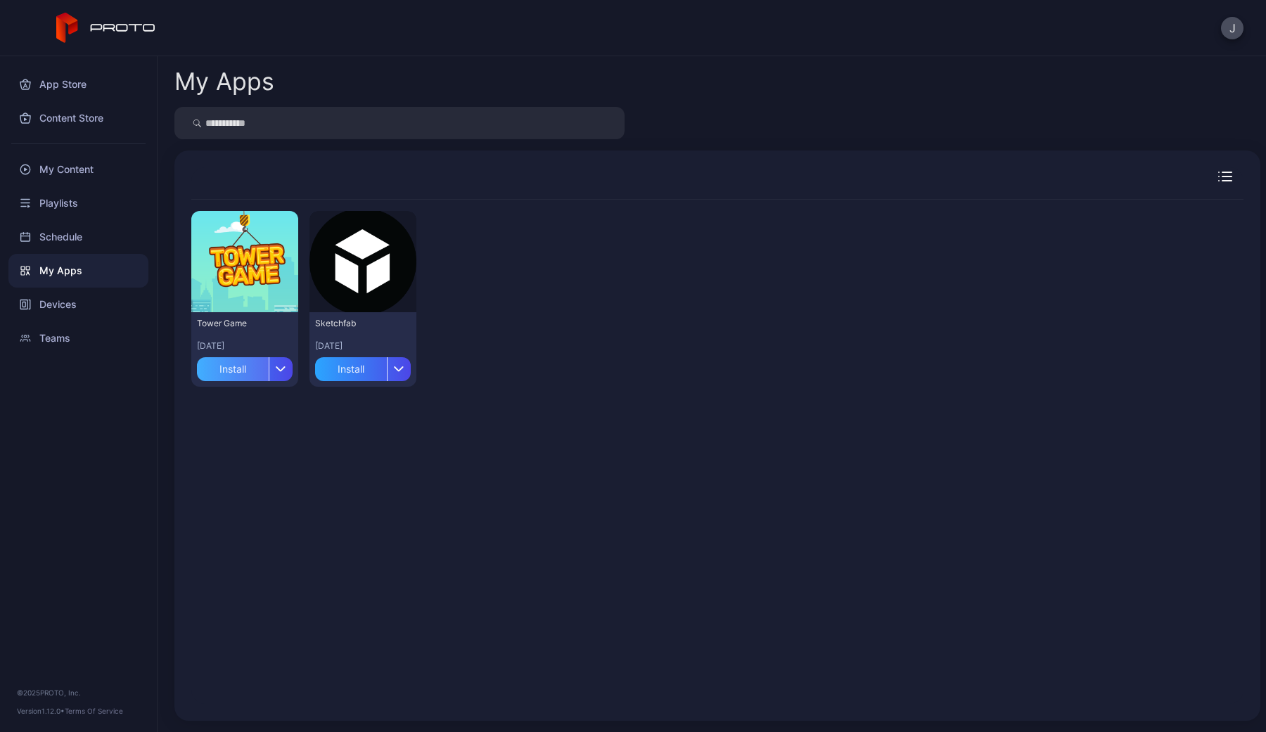
click at [234, 369] on div "Install" at bounding box center [233, 369] width 72 height 24
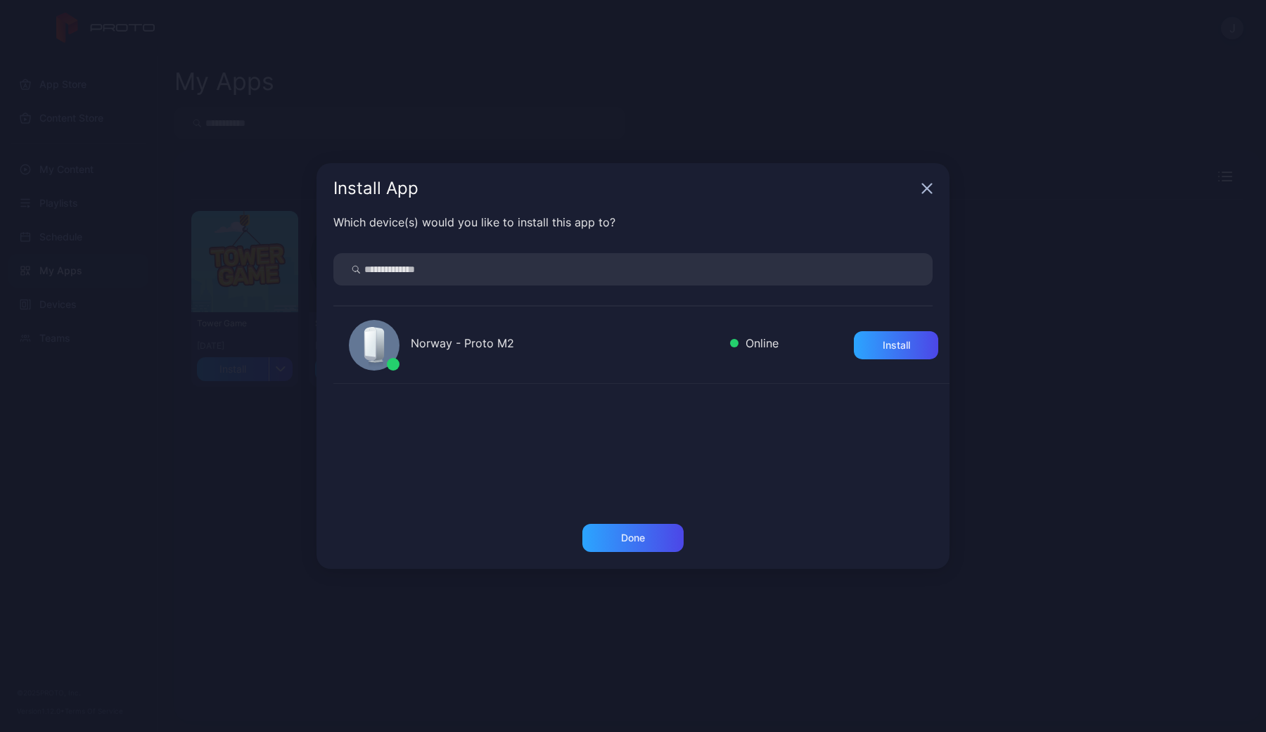
click at [918, 330] on div "Norway - Proto M2 Online Install" at bounding box center [641, 345] width 616 height 77
click at [916, 340] on div "Install" at bounding box center [896, 345] width 84 height 28
click at [643, 537] on div "Done" at bounding box center [633, 537] width 24 height 11
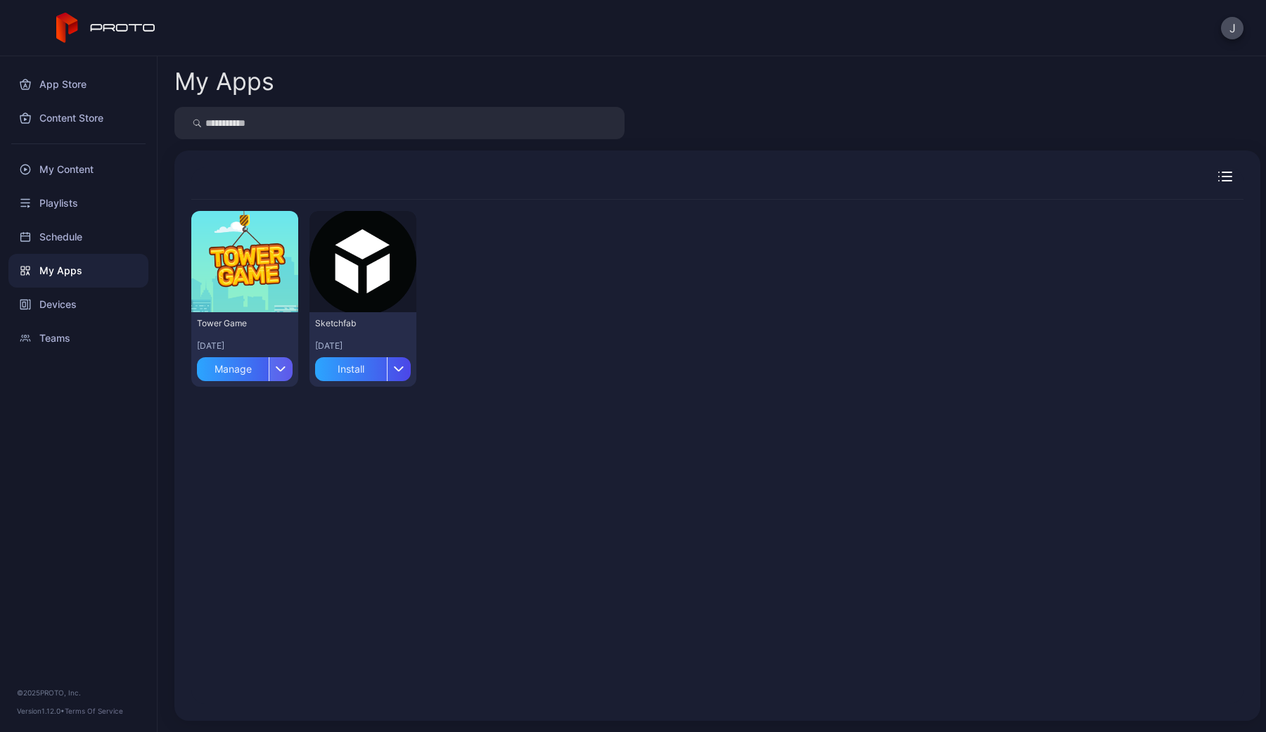
click at [279, 373] on div "button" at bounding box center [281, 369] width 24 height 24
click at [71, 305] on div "Devices" at bounding box center [78, 305] width 140 height 34
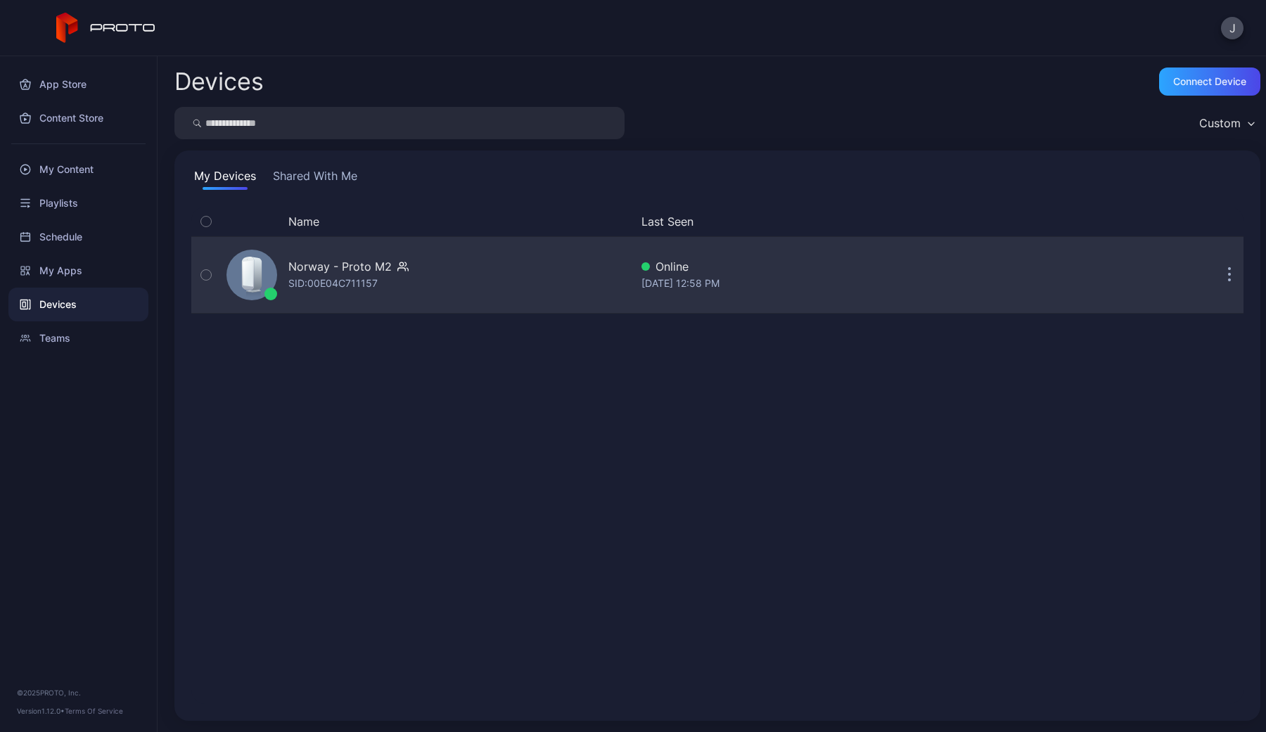
click at [348, 275] on div "SID: 00E04C711157" at bounding box center [332, 283] width 89 height 17
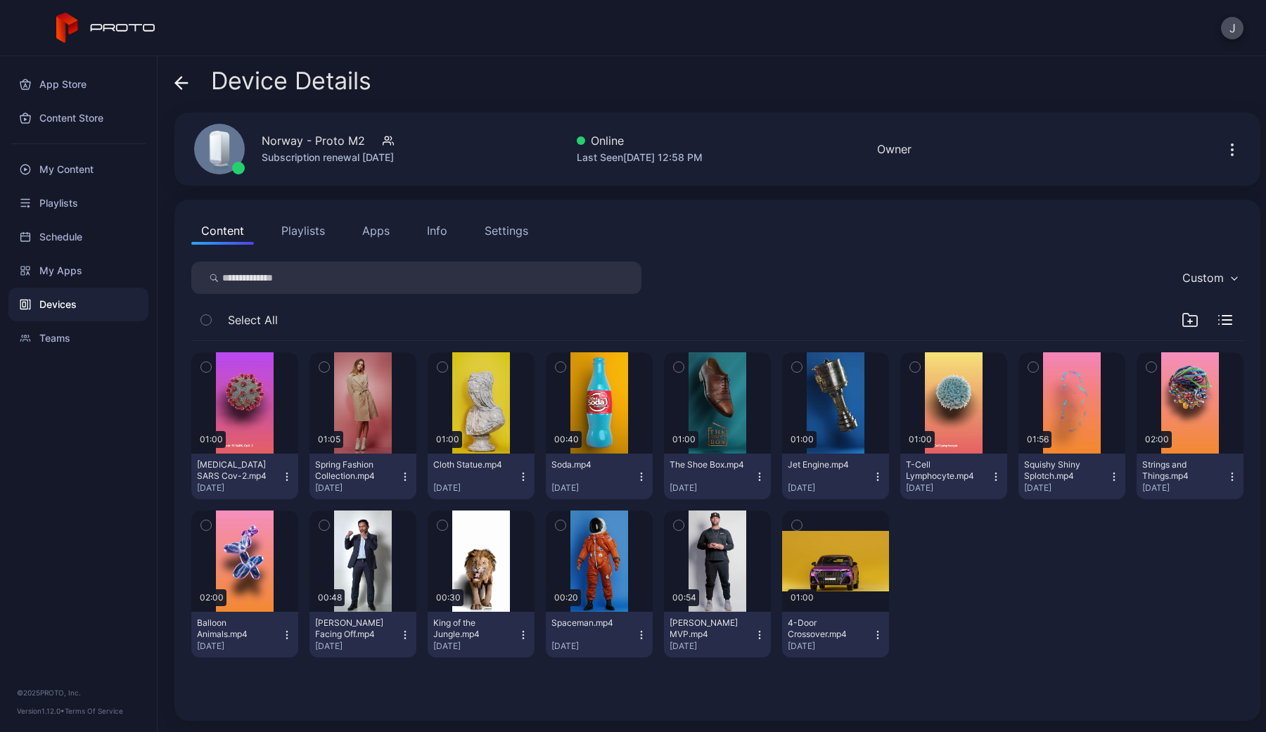
click at [364, 231] on button "Apps" at bounding box center [375, 231] width 47 height 28
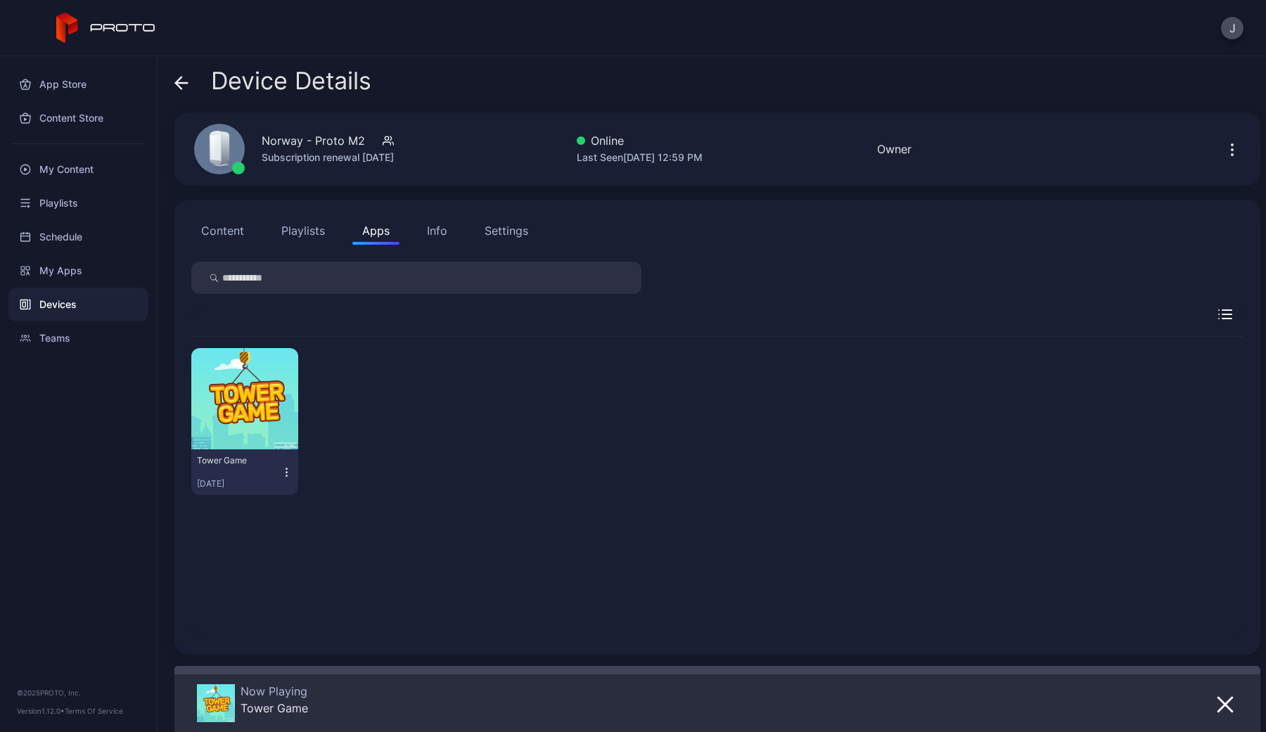
drag, startPoint x: 416, startPoint y: 231, endPoint x: 424, endPoint y: 231, distance: 8.4
click at [416, 231] on div "Content Playlists Apps Info Settings" at bounding box center [717, 231] width 1052 height 28
click at [491, 231] on div "Settings" at bounding box center [507, 230] width 44 height 17
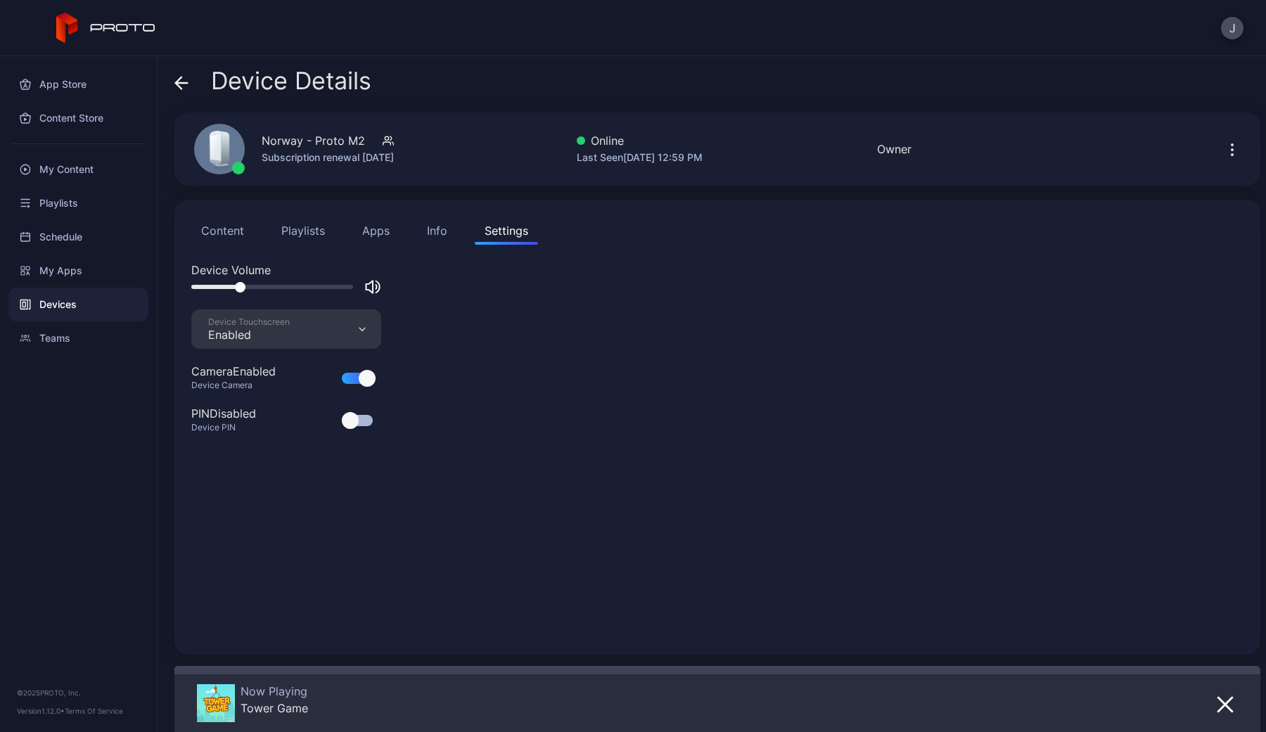
drag, startPoint x: 339, startPoint y: 286, endPoint x: 239, endPoint y: 286, distance: 99.9
click at [239, 286] on div at bounding box center [272, 287] width 162 height 4
drag, startPoint x: 239, startPoint y: 286, endPoint x: 207, endPoint y: 286, distance: 31.6
click at [207, 286] on div at bounding box center [210, 287] width 11 height 11
drag, startPoint x: 207, startPoint y: 286, endPoint x: 234, endPoint y: 288, distance: 26.1
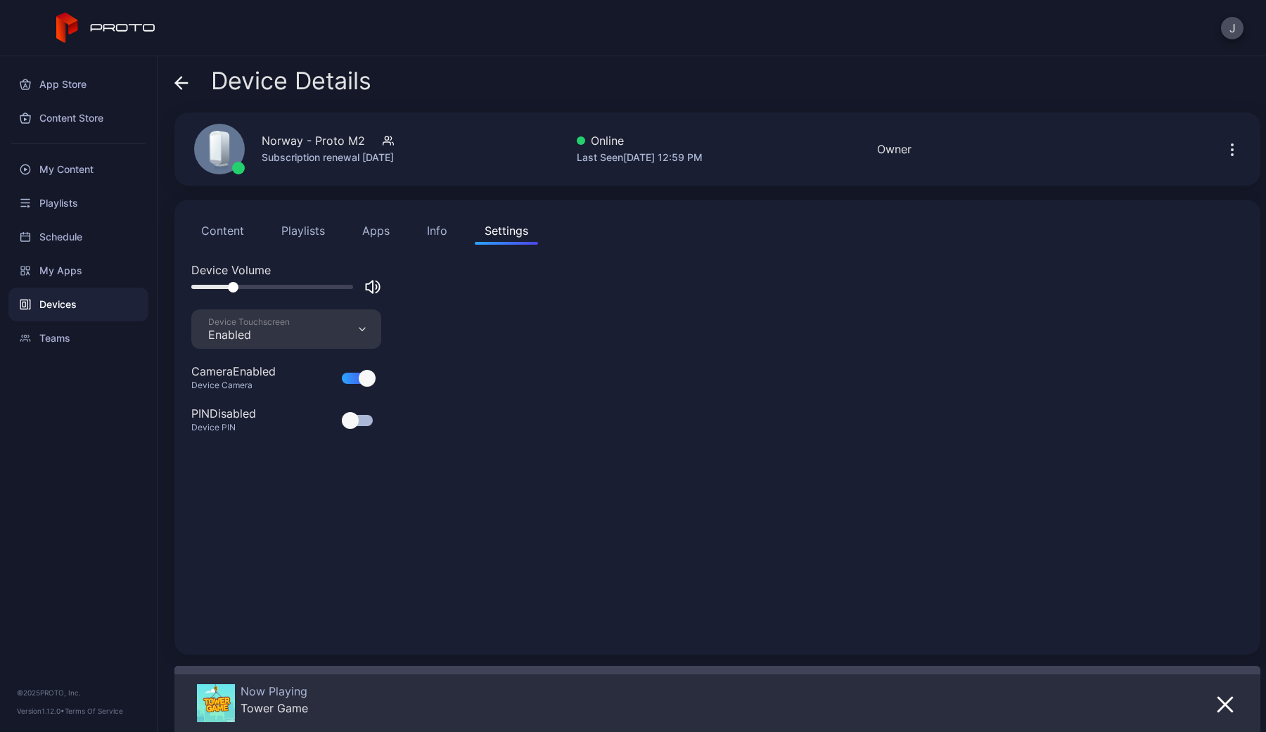
click at [234, 288] on div at bounding box center [233, 287] width 11 height 11
click at [1225, 708] on icon "button" at bounding box center [1225, 704] width 17 height 17
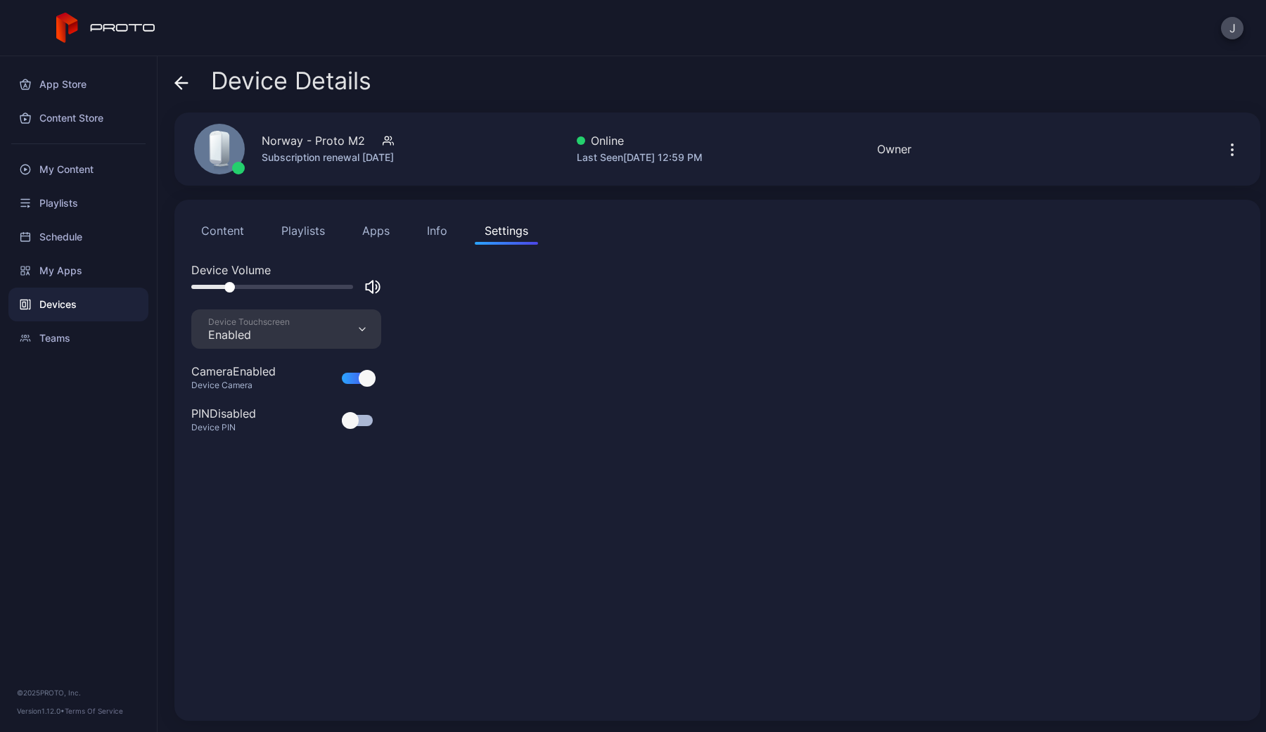
click at [433, 240] on button "Info" at bounding box center [437, 231] width 40 height 28
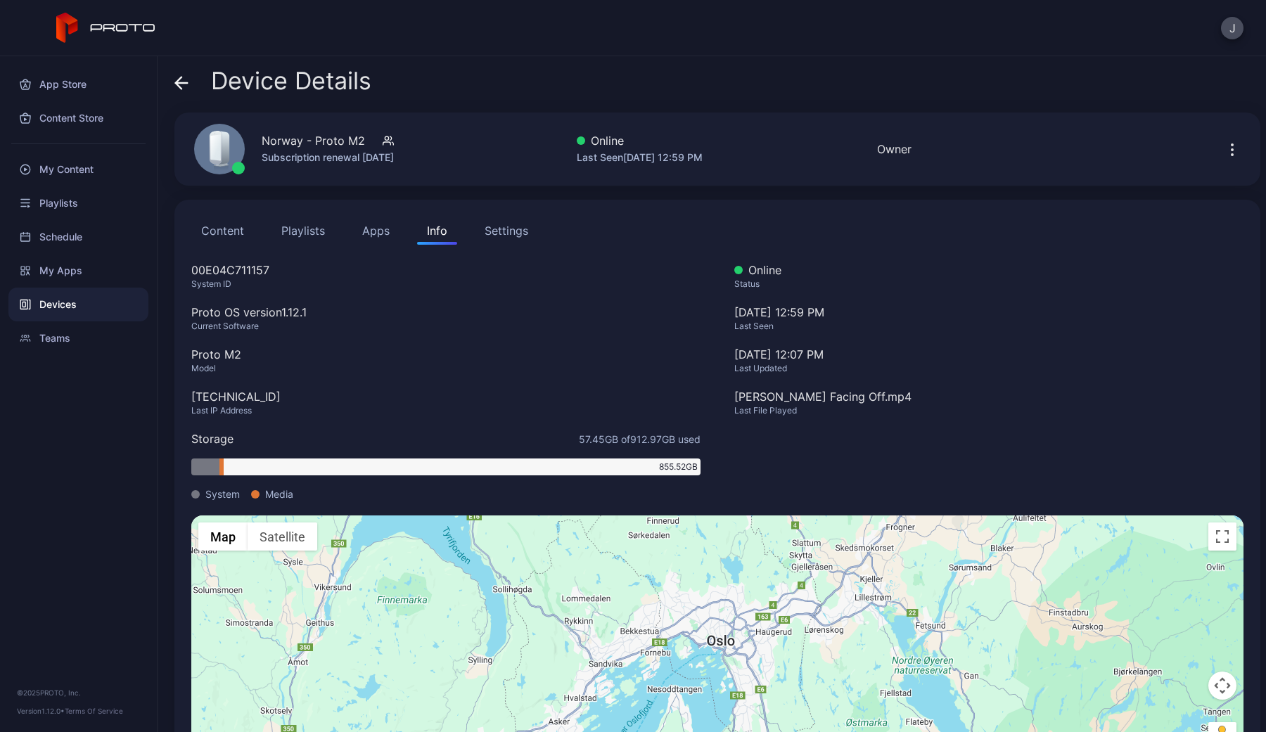
click at [370, 229] on button "Apps" at bounding box center [375, 231] width 47 height 28
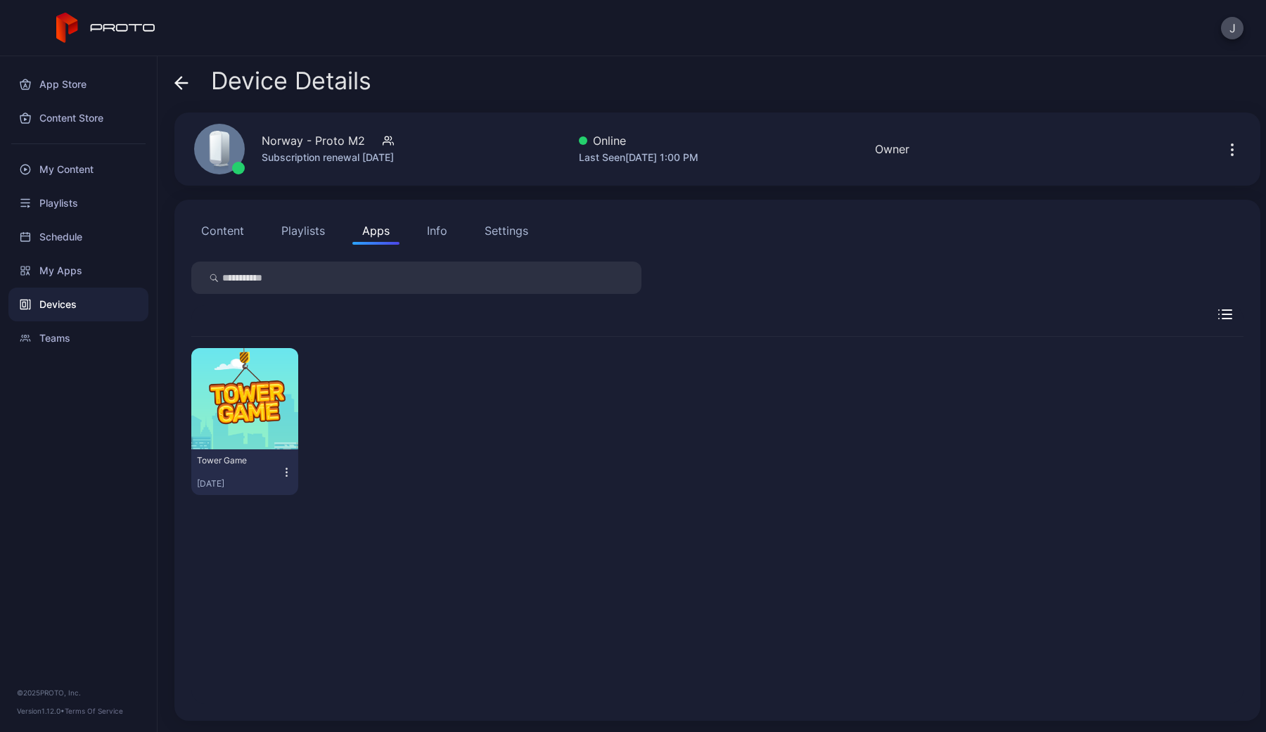
click at [280, 237] on button "Playlists" at bounding box center [302, 231] width 63 height 28
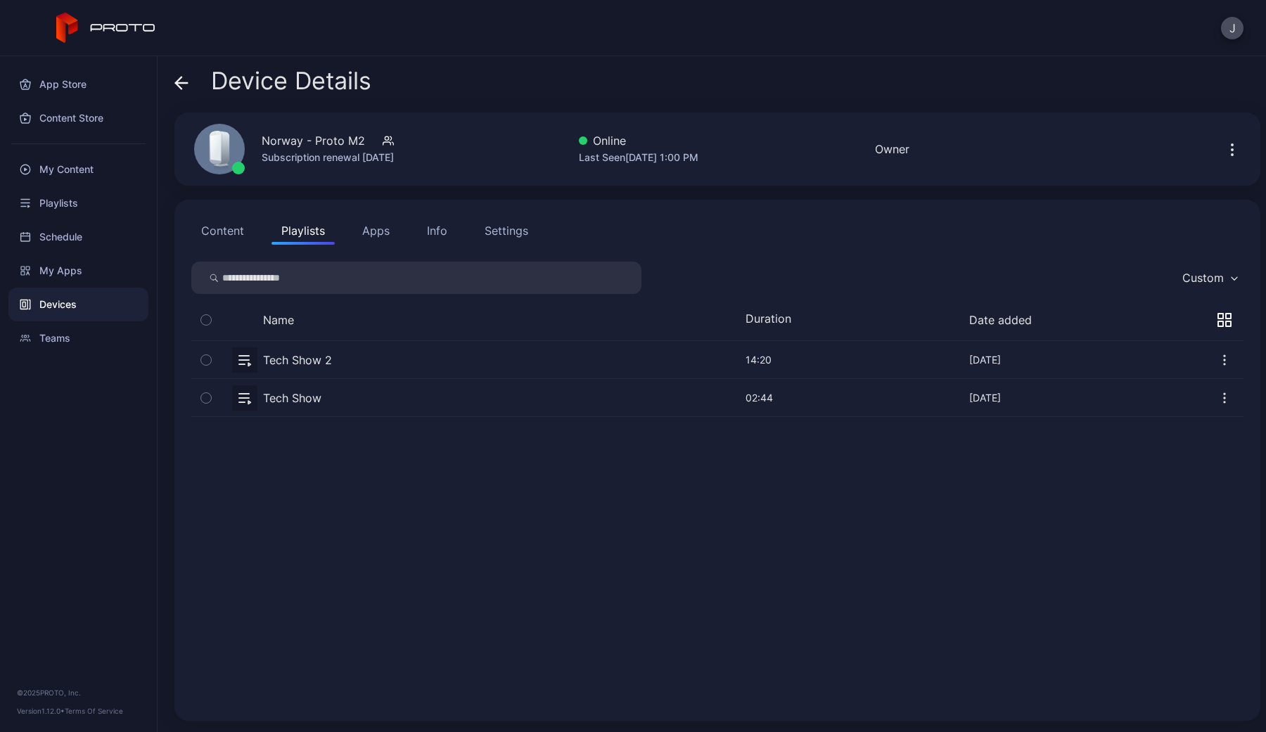
click at [216, 246] on div "Content Playlists Apps Info Settings Custom Name Duration Date added Tech Show …" at bounding box center [717, 460] width 1086 height 521
click at [216, 237] on button "Content" at bounding box center [222, 231] width 63 height 28
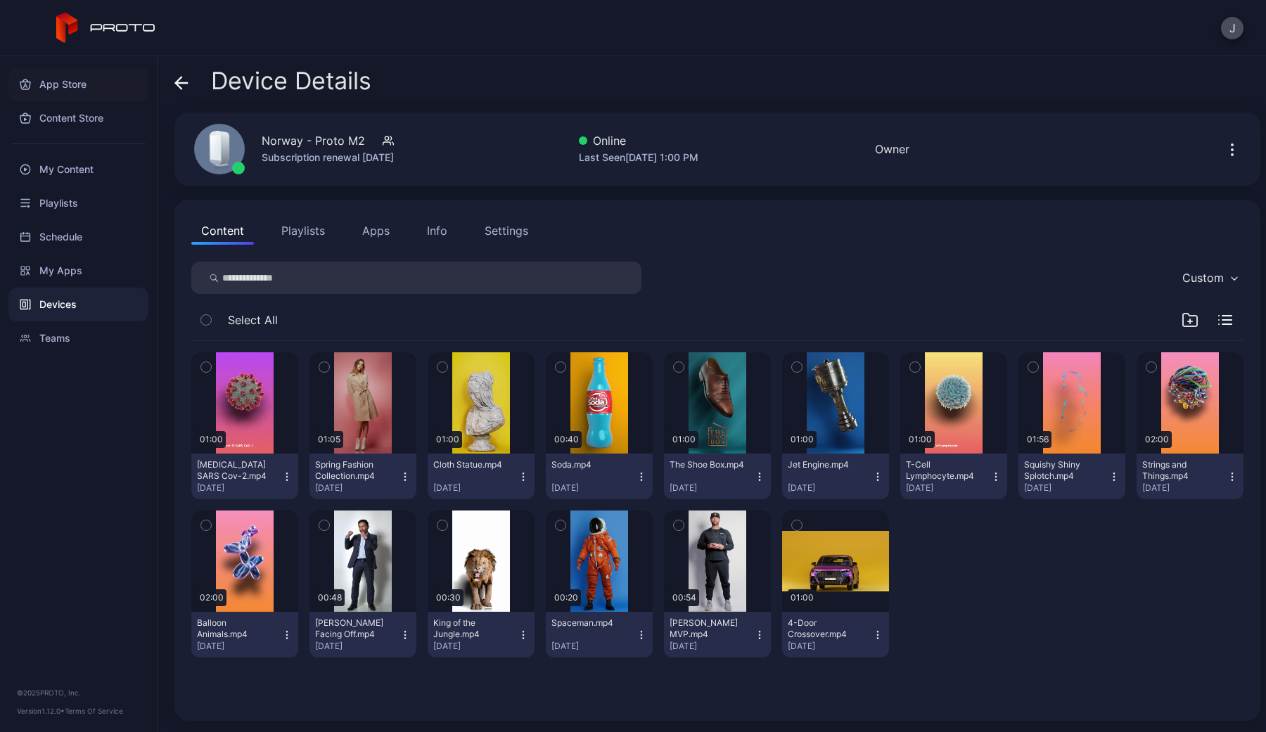
click at [40, 89] on div "App Store" at bounding box center [78, 85] width 140 height 34
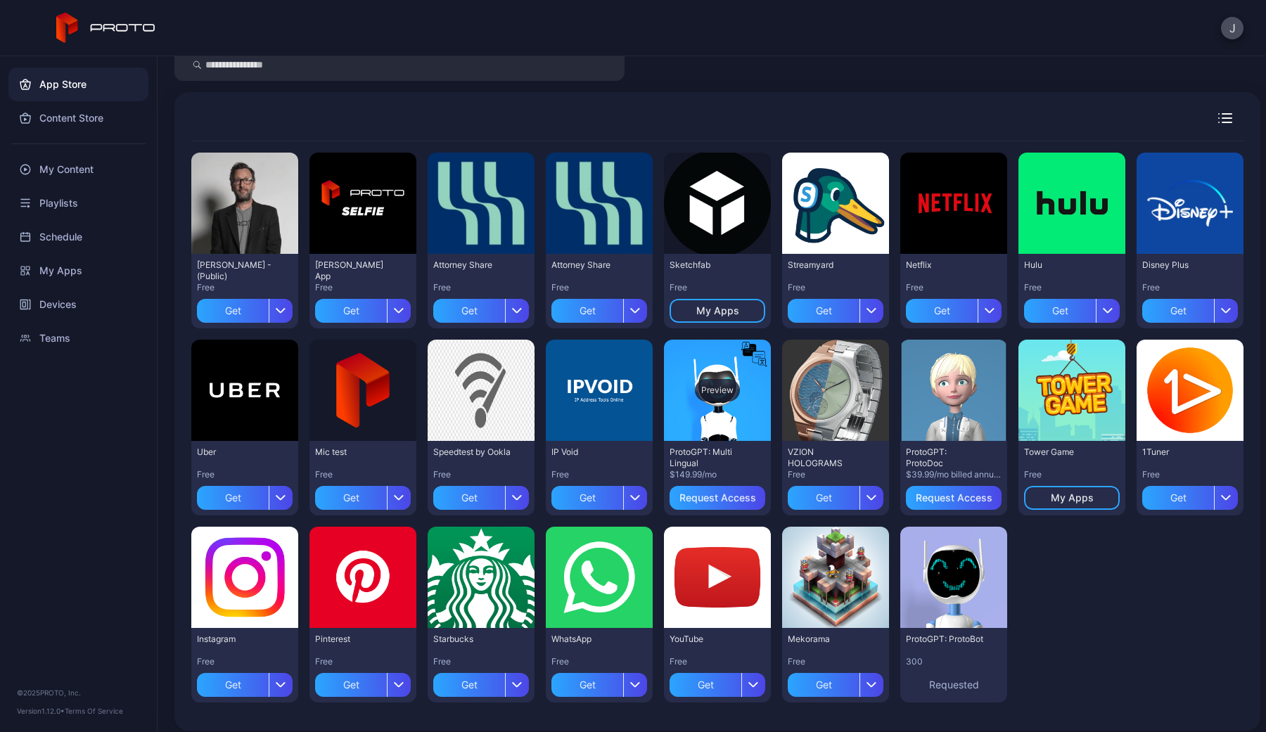
scroll to position [64, 0]
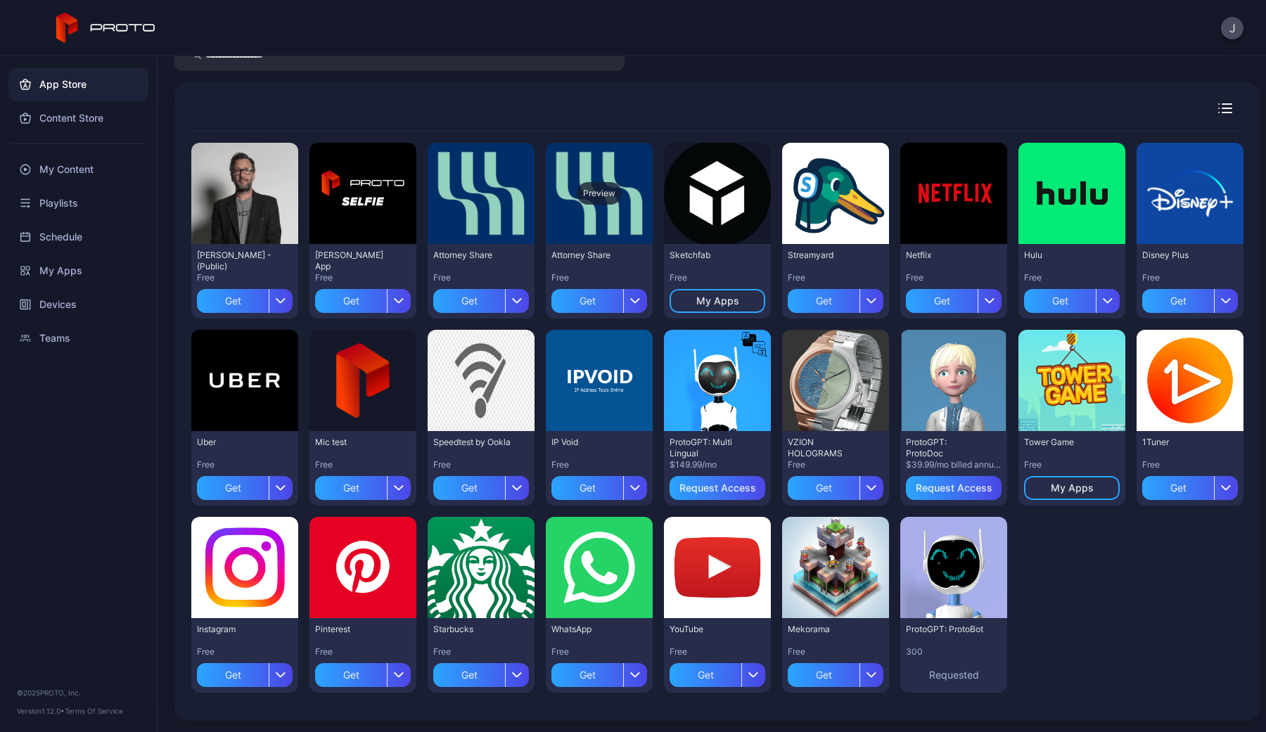
click at [604, 208] on div "Preview" at bounding box center [599, 193] width 107 height 101
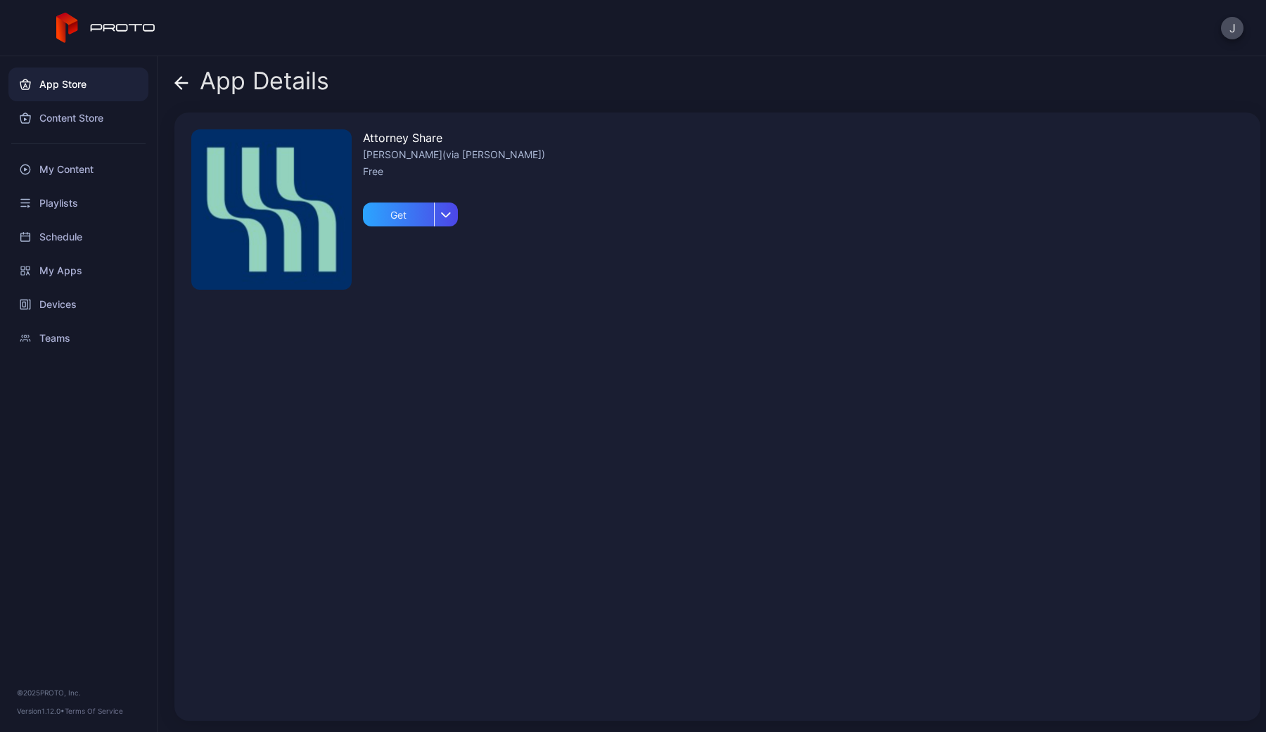
click at [176, 81] on icon at bounding box center [181, 83] width 14 height 14
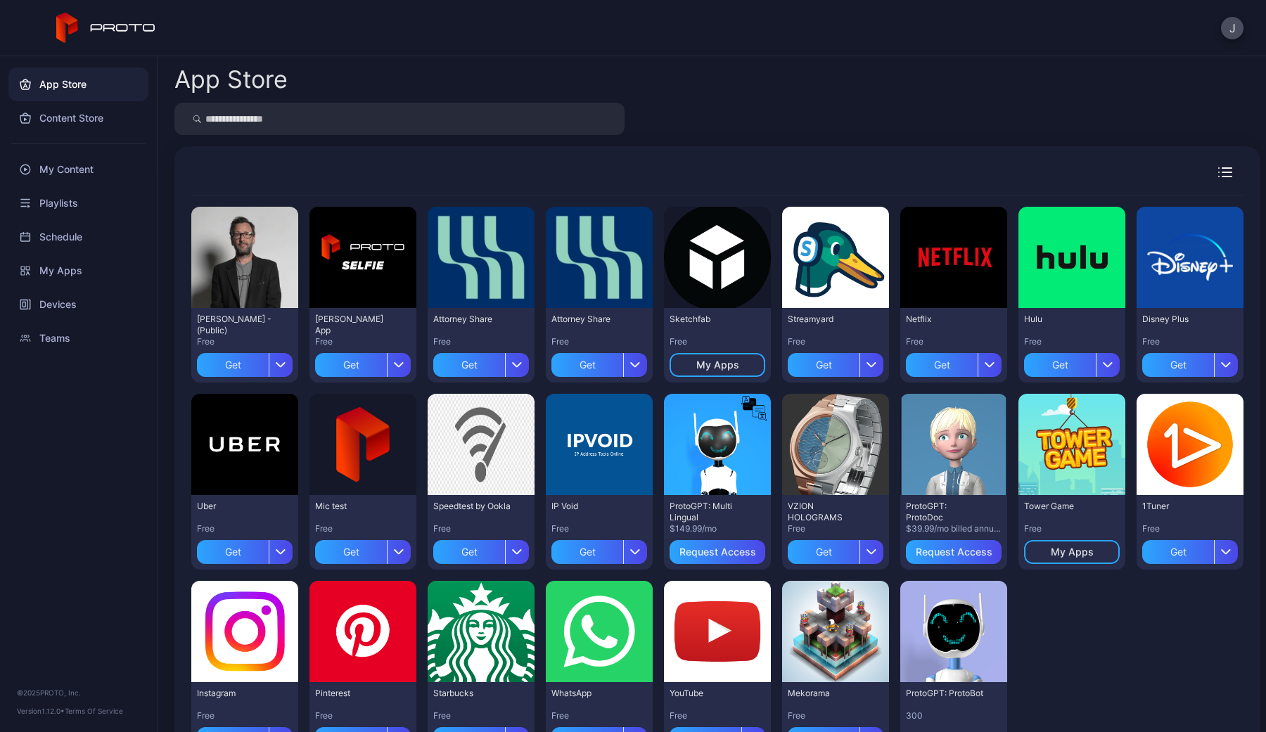
scroll to position [64, 0]
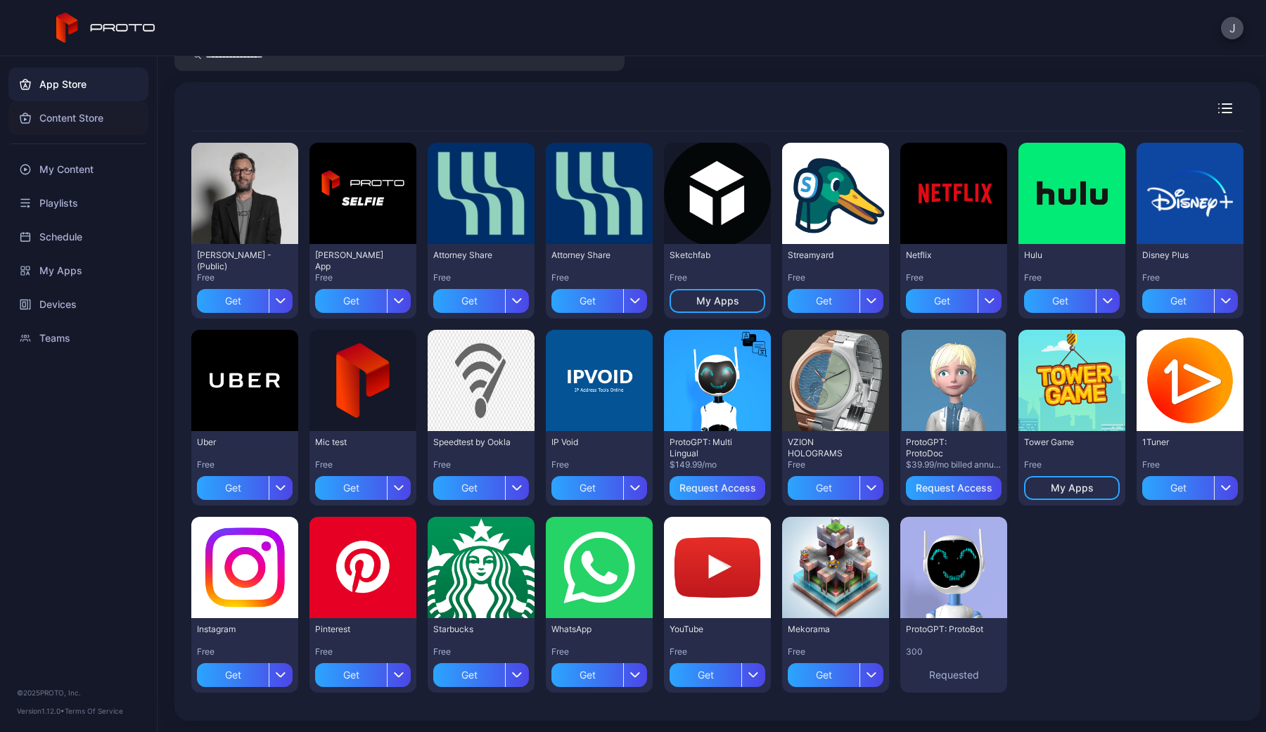
click at [105, 118] on div "Content Store" at bounding box center [78, 118] width 140 height 34
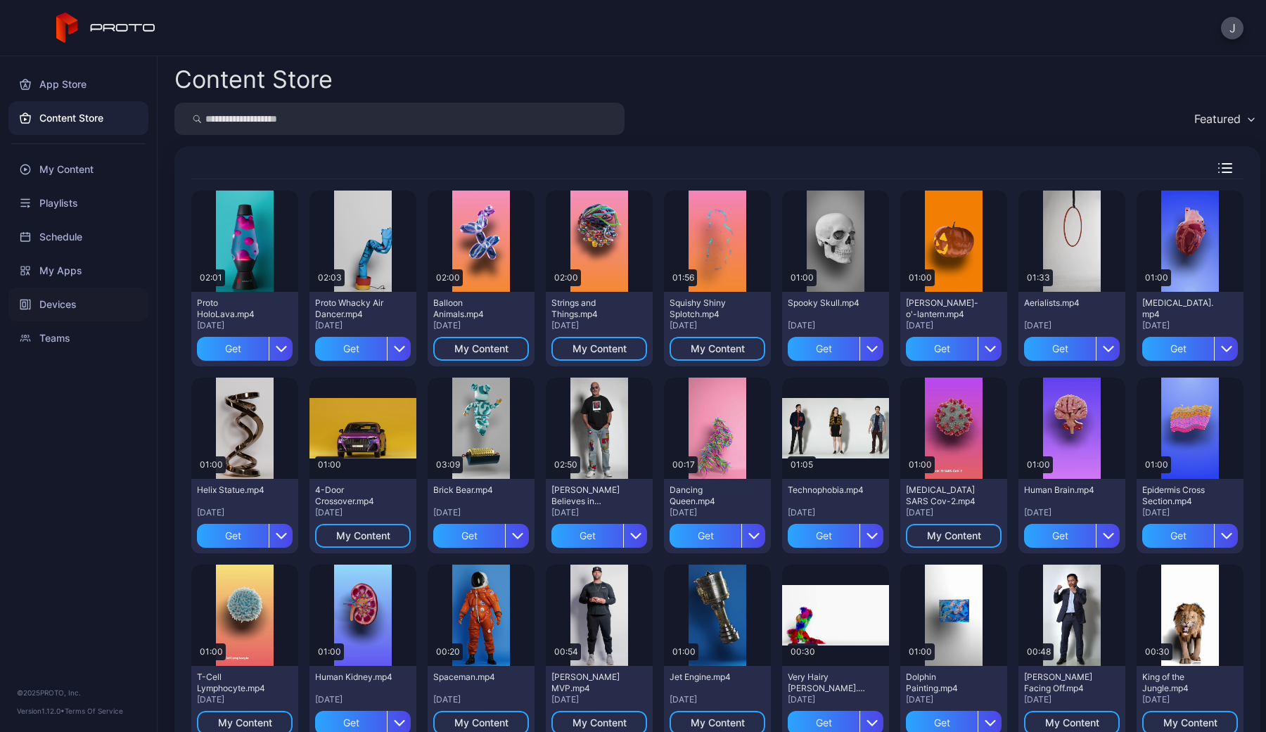
click at [101, 300] on div "Devices" at bounding box center [78, 305] width 140 height 34
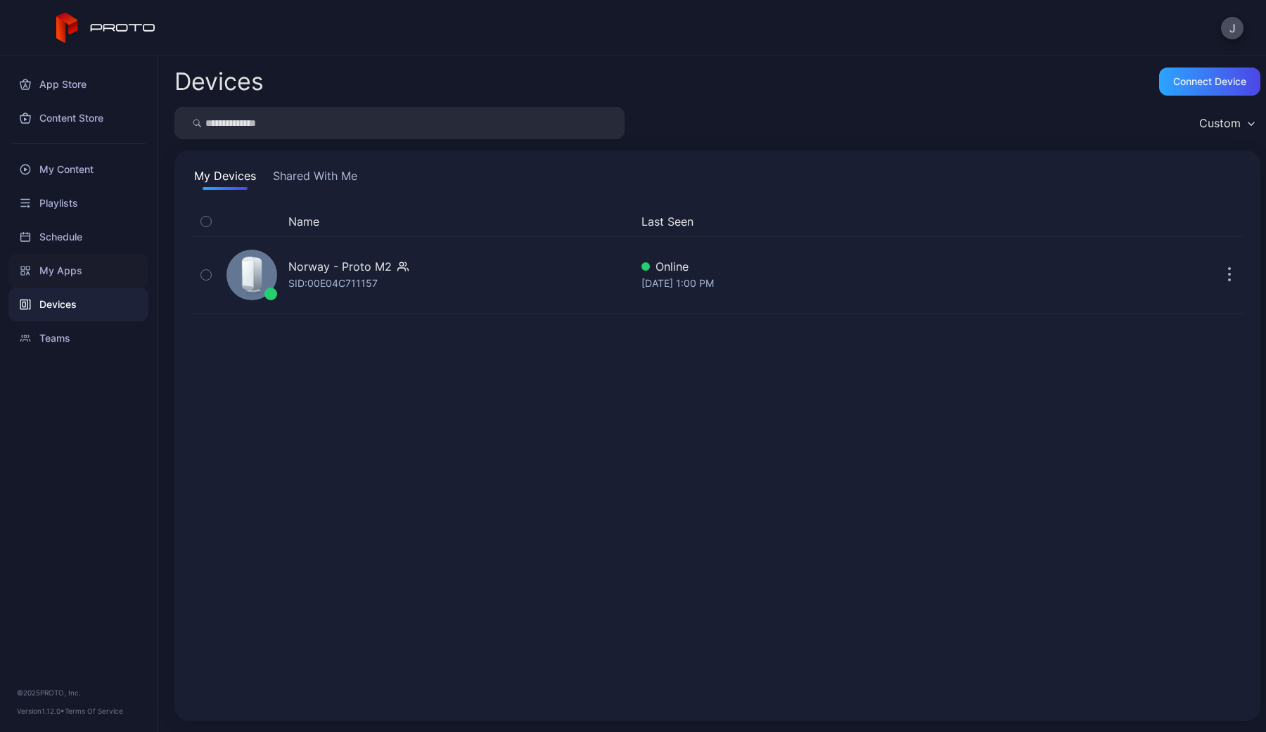
click at [100, 268] on div "My Apps" at bounding box center [78, 271] width 140 height 34
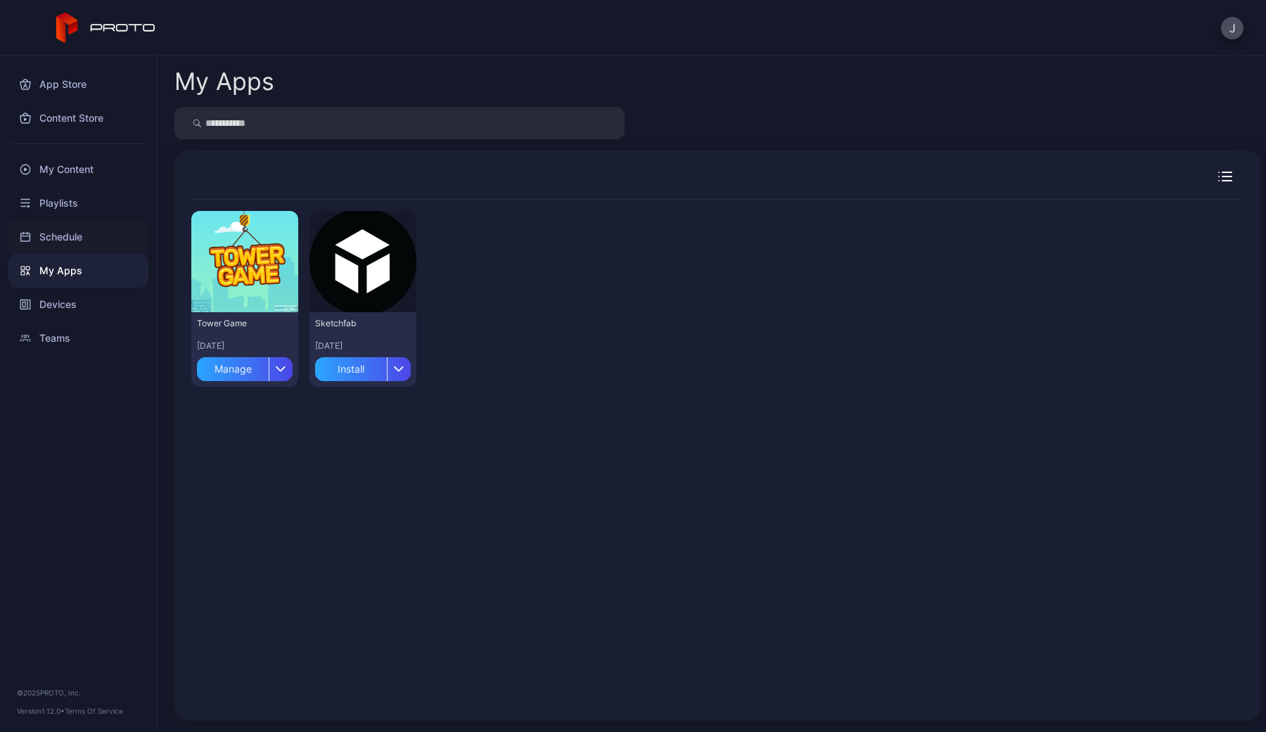
click at [101, 235] on div "Schedule" at bounding box center [78, 237] width 140 height 34
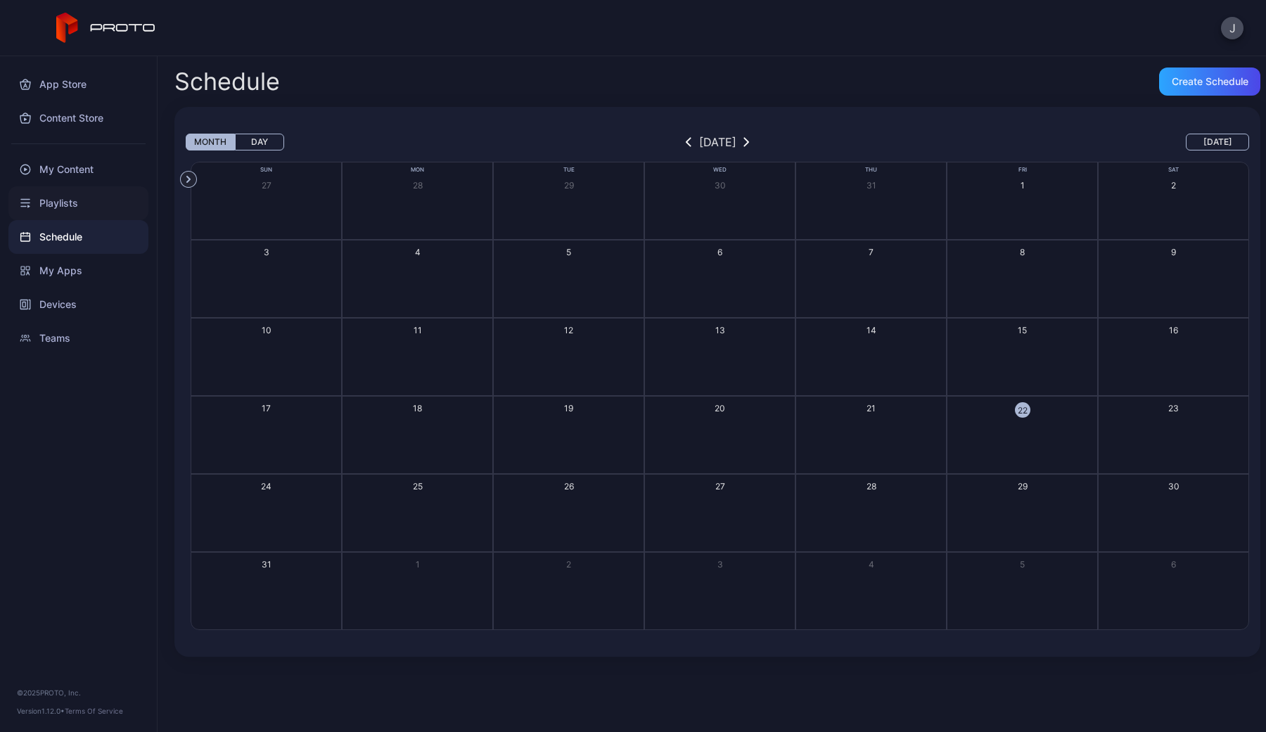
click at [98, 199] on div "Playlists" at bounding box center [78, 203] width 140 height 34
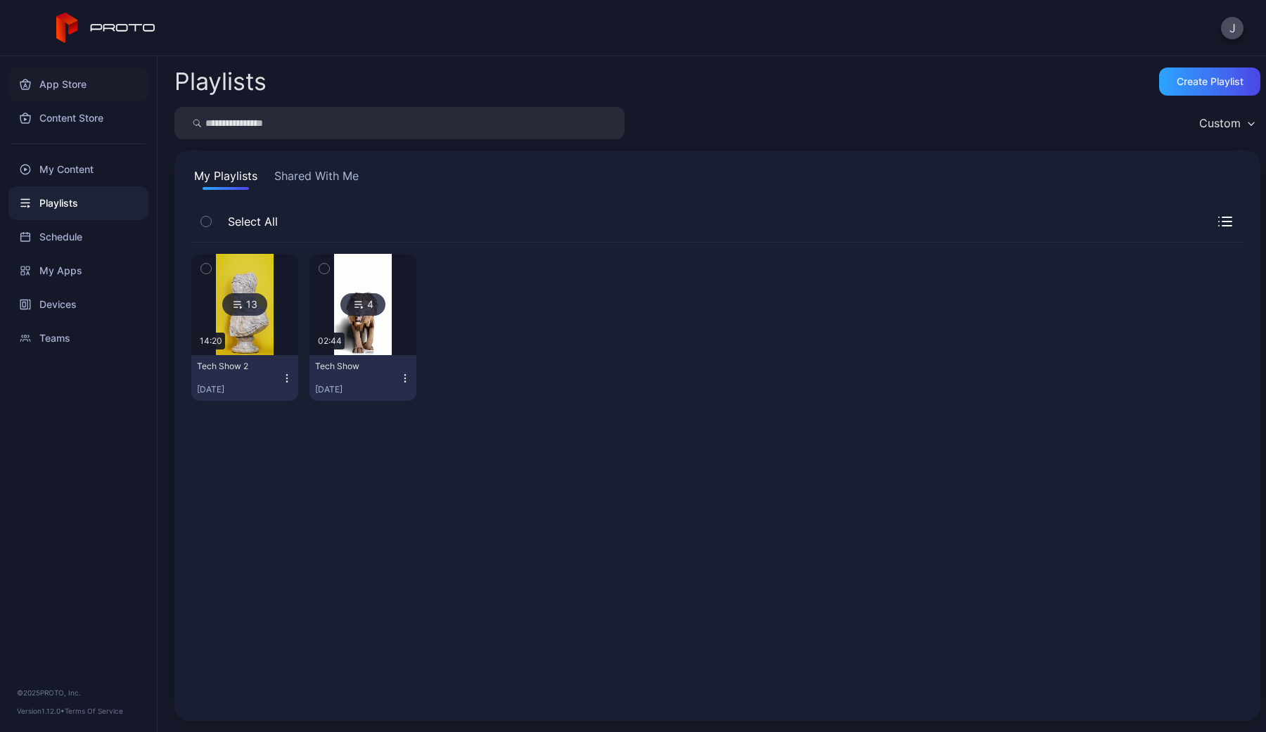
click at [65, 70] on div "App Store" at bounding box center [78, 85] width 140 height 34
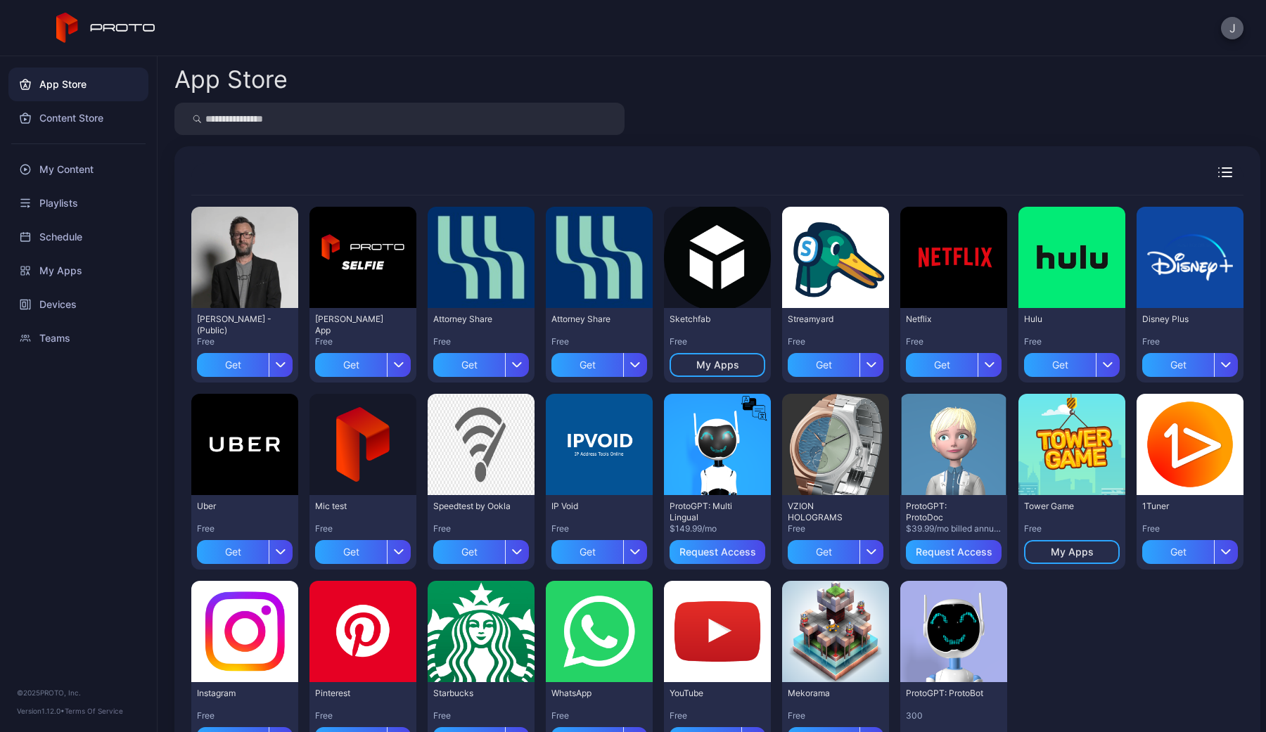
click at [1234, 25] on button "J" at bounding box center [1232, 28] width 23 height 23
click at [103, 319] on div "Devices" at bounding box center [78, 305] width 140 height 34
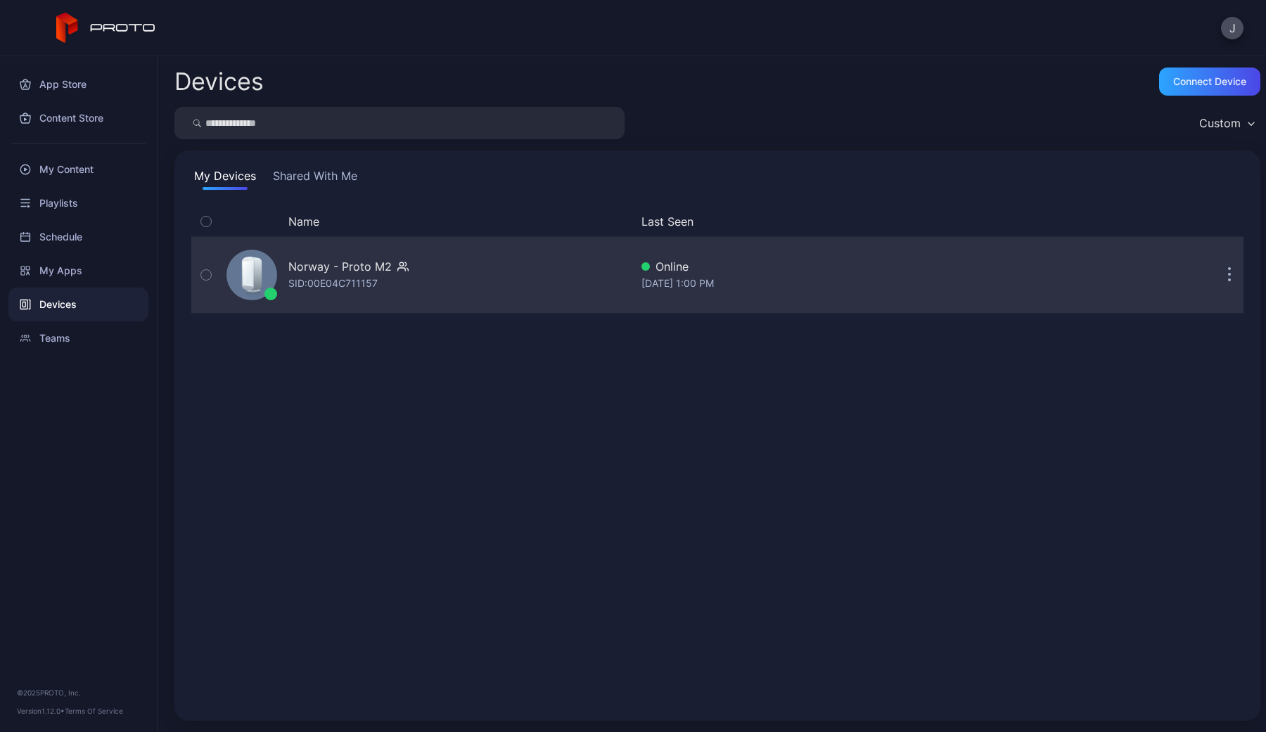
click at [1239, 278] on button "button" at bounding box center [1229, 275] width 28 height 28
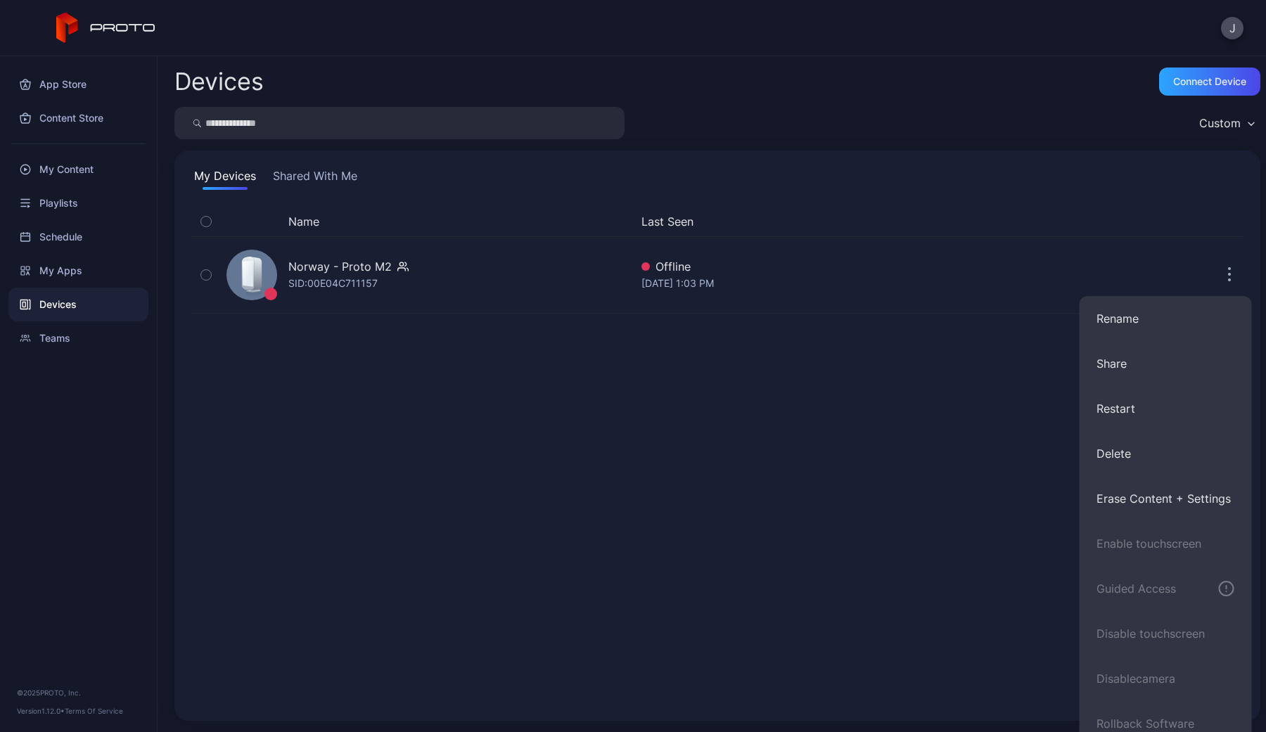
click at [907, 459] on div "Name Last Seen Norway - Proto M2 SID: 00E04C711157 Offline [DATE] 1:03 PM" at bounding box center [717, 455] width 1052 height 497
